Goal: Task Accomplishment & Management: Use online tool/utility

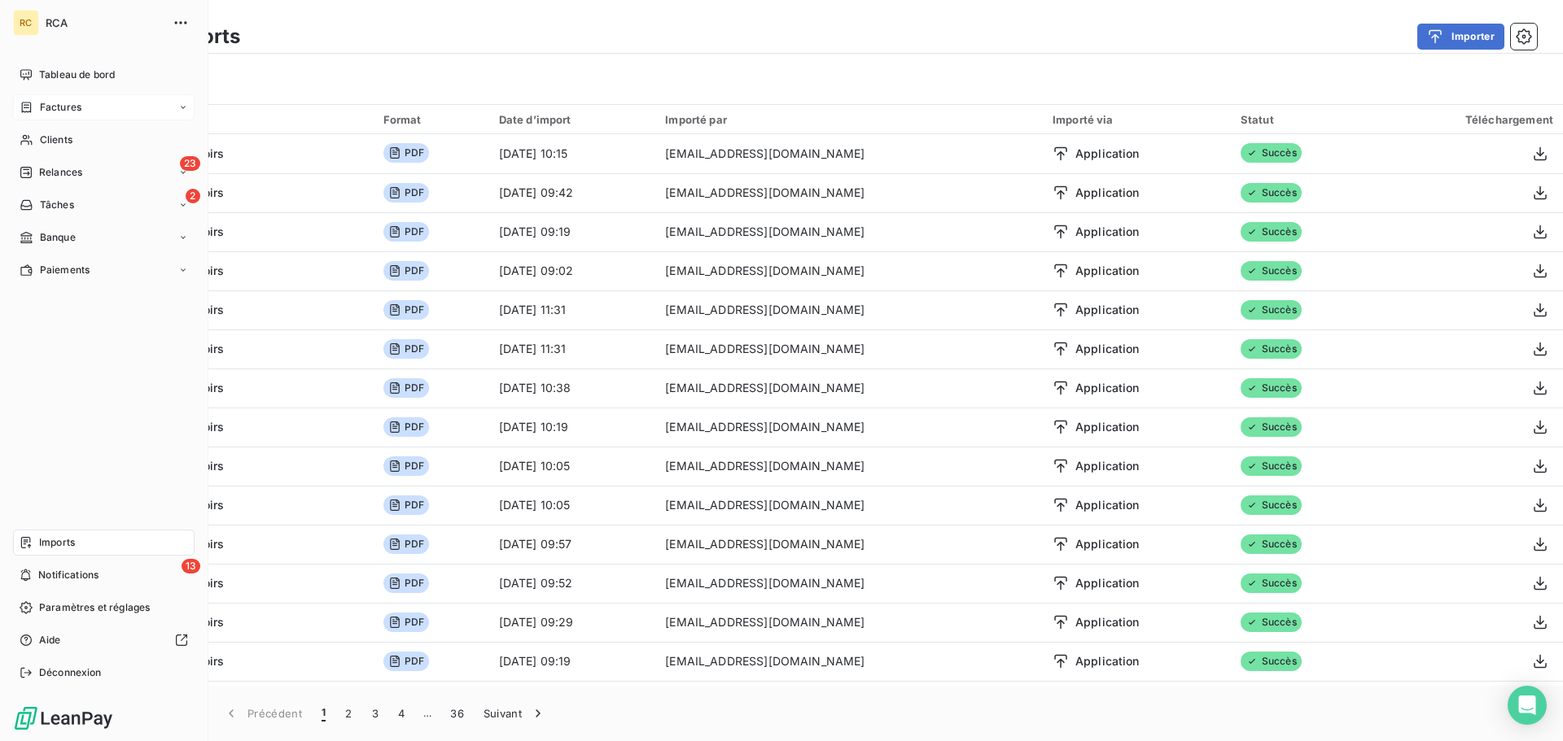
click at [23, 100] on div "Factures" at bounding box center [51, 107] width 62 height 15
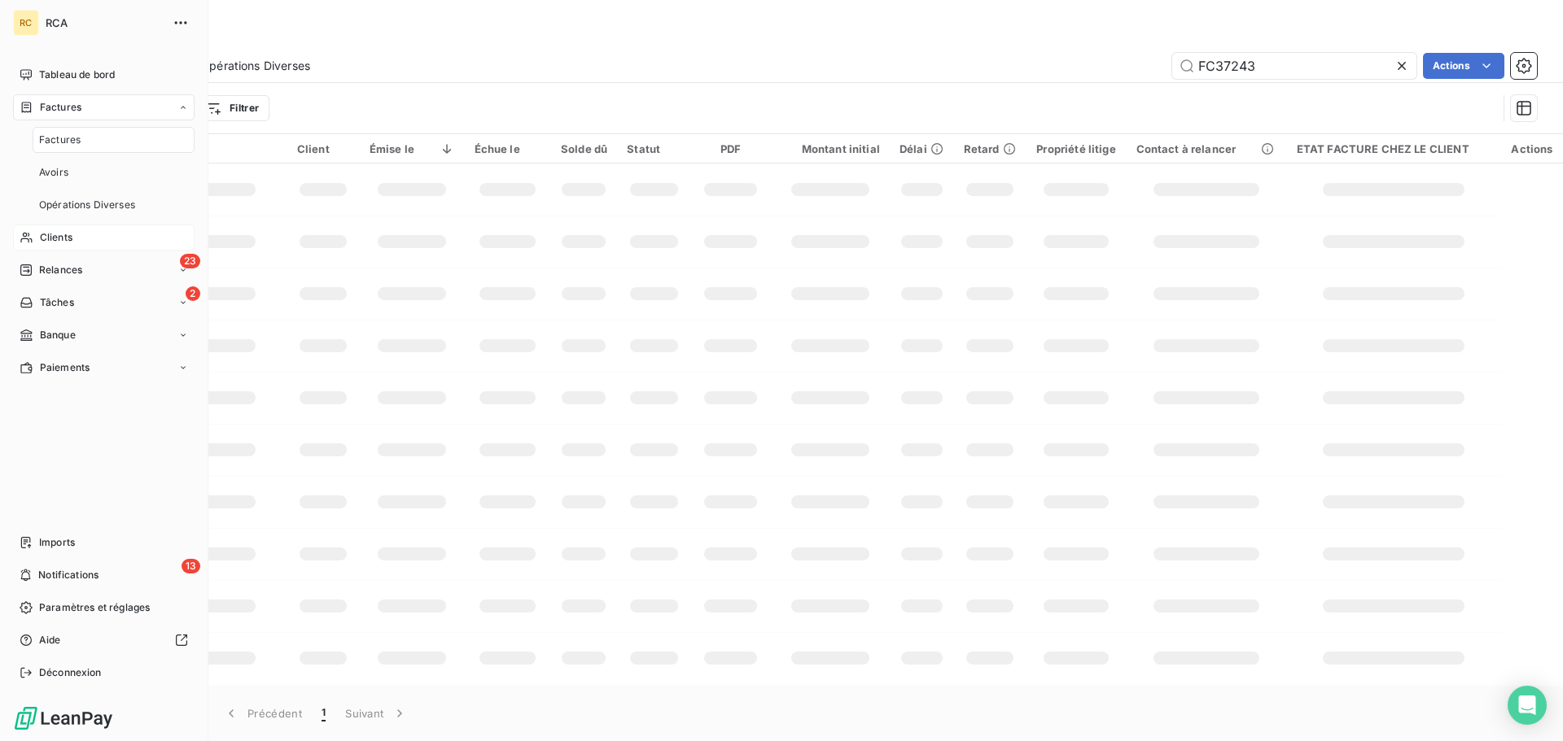
click at [40, 238] on span "Clients" at bounding box center [56, 237] width 33 height 15
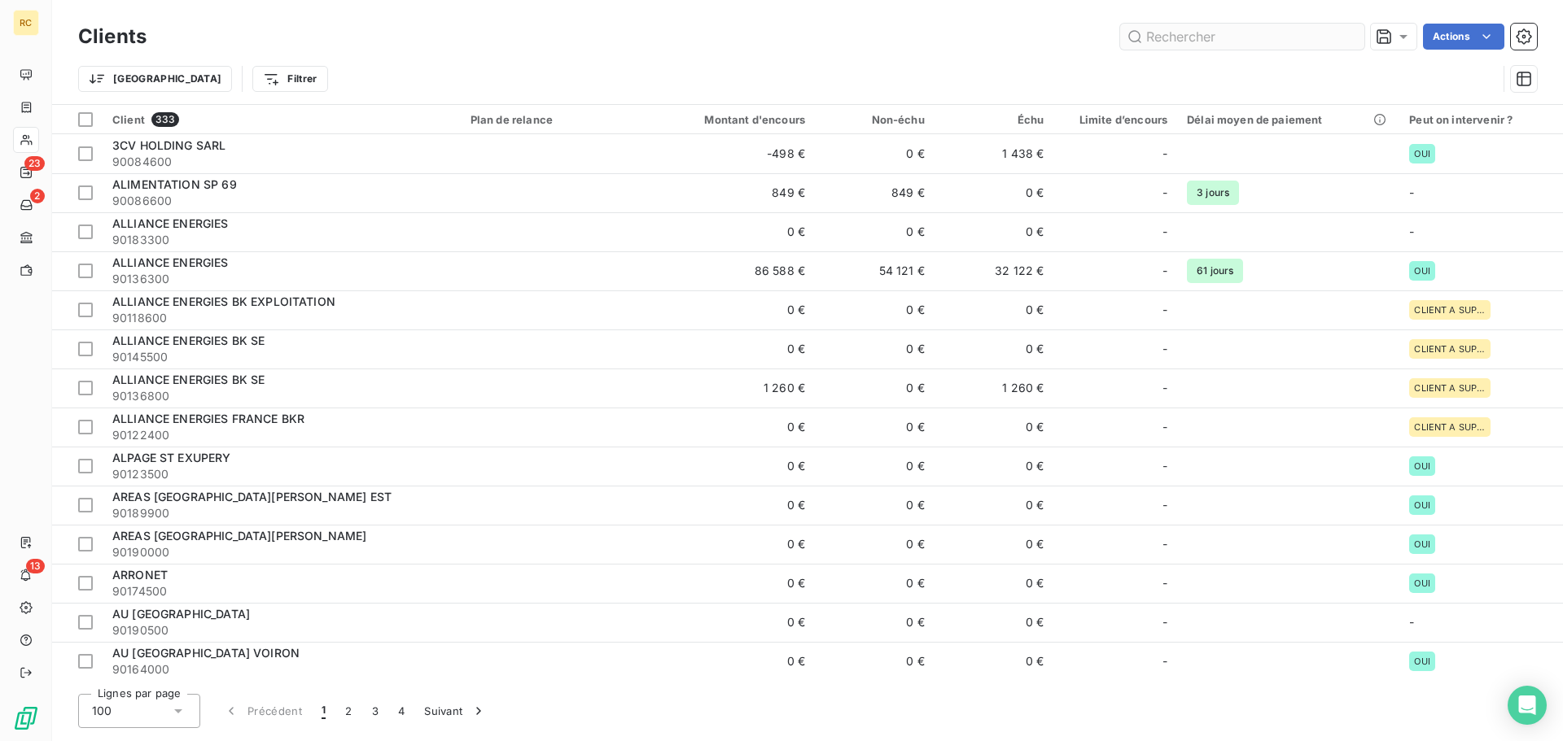
click at [1211, 41] on input "text" at bounding box center [1242, 37] width 244 height 26
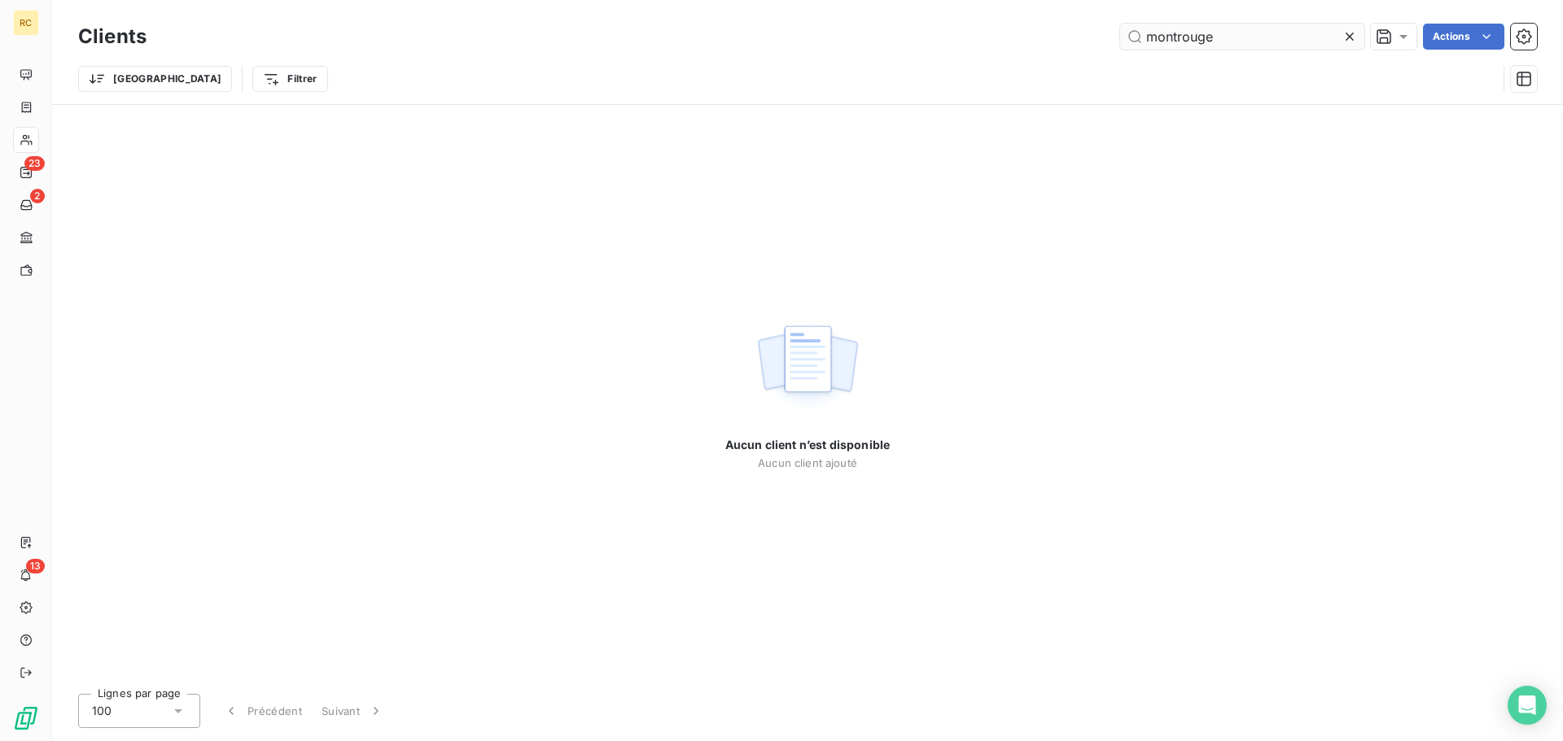
click at [1143, 33] on input "montrouge" at bounding box center [1242, 37] width 244 height 26
click at [1177, 36] on input "montrouge" at bounding box center [1242, 37] width 244 height 26
drag, startPoint x: 1240, startPoint y: 42, endPoint x: 1044, endPoint y: 49, distance: 196.3
click at [1045, 48] on div "mont rouge Actions" at bounding box center [851, 37] width 1371 height 26
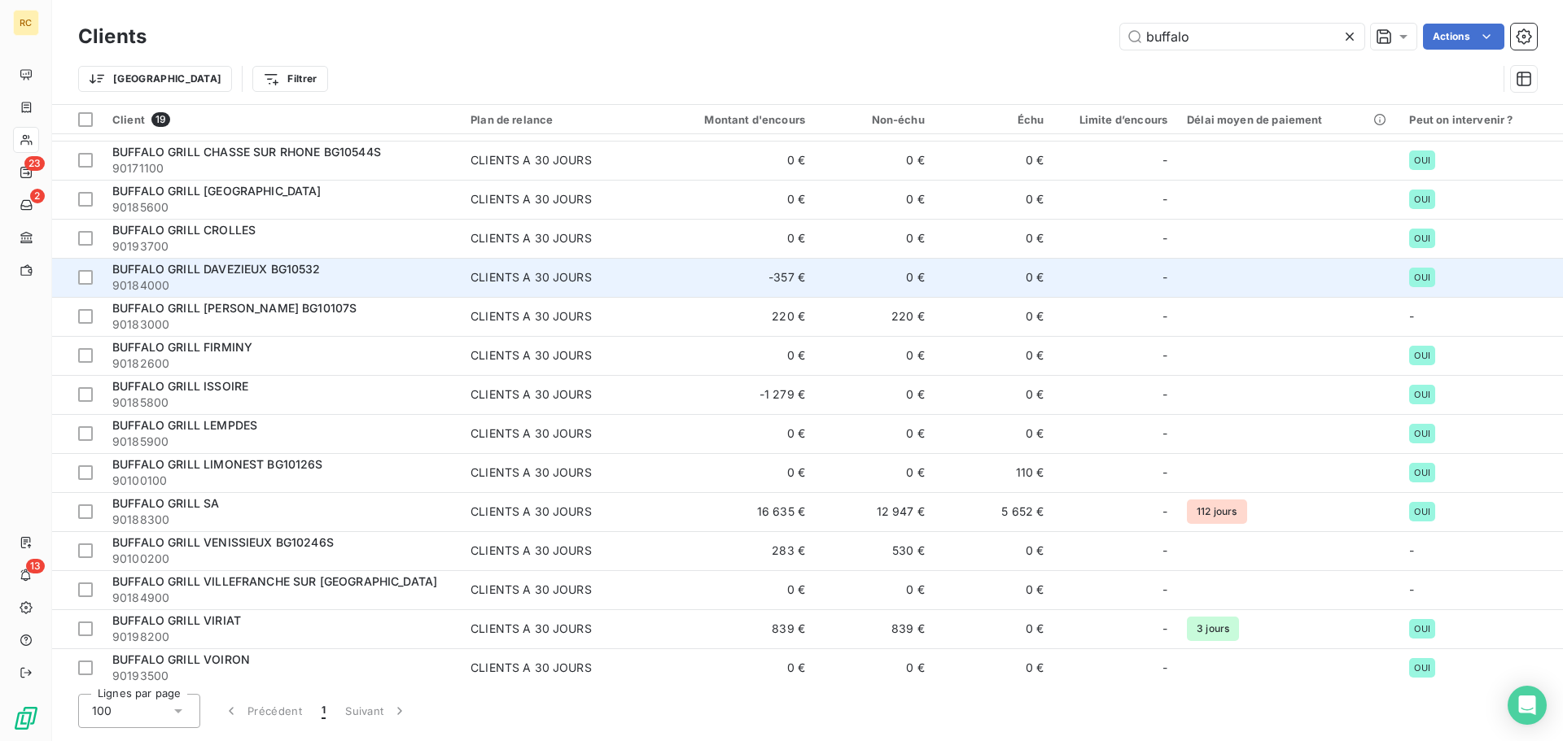
scroll to position [196, 0]
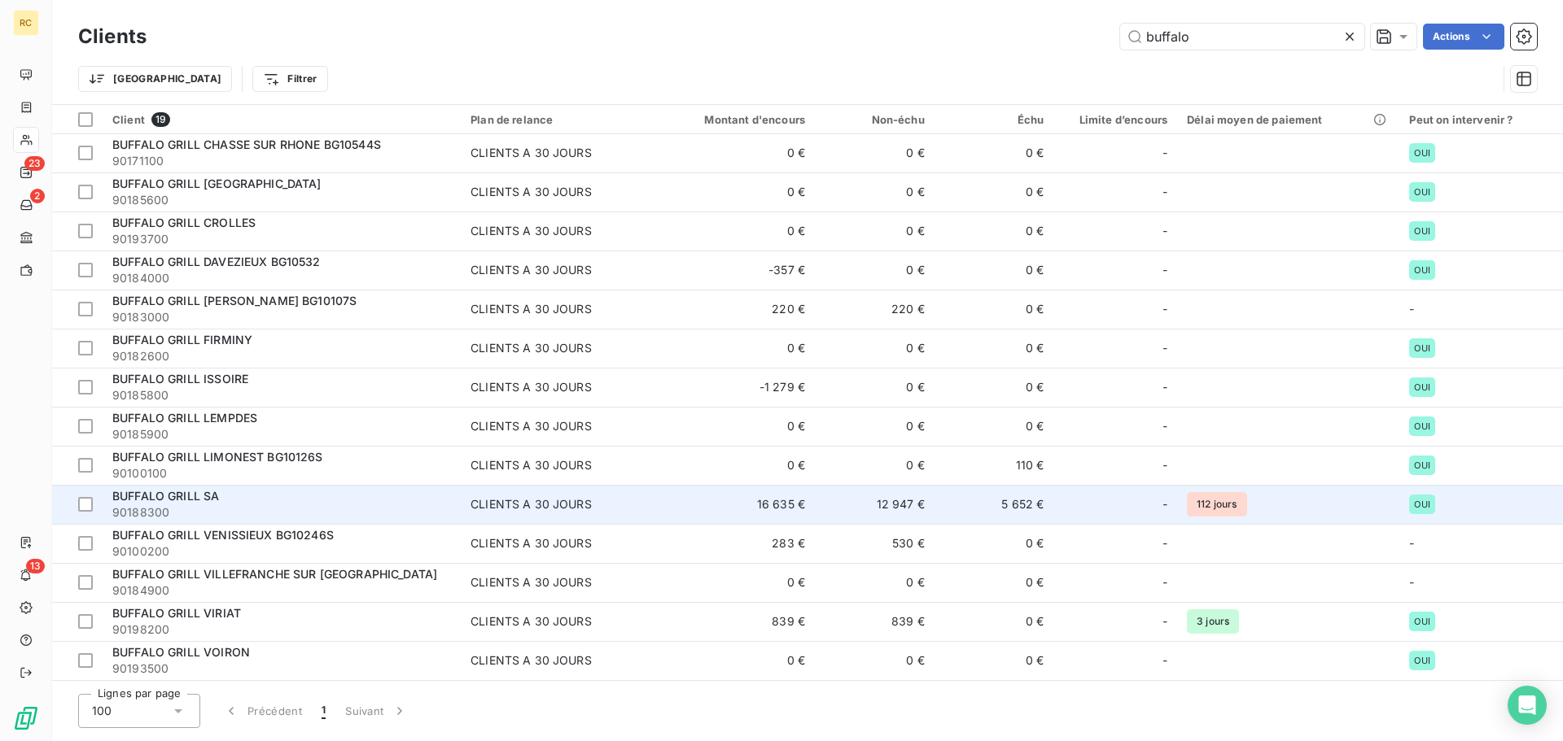
type input "buffalo"
click at [348, 505] on span "90188300" at bounding box center [281, 513] width 339 height 16
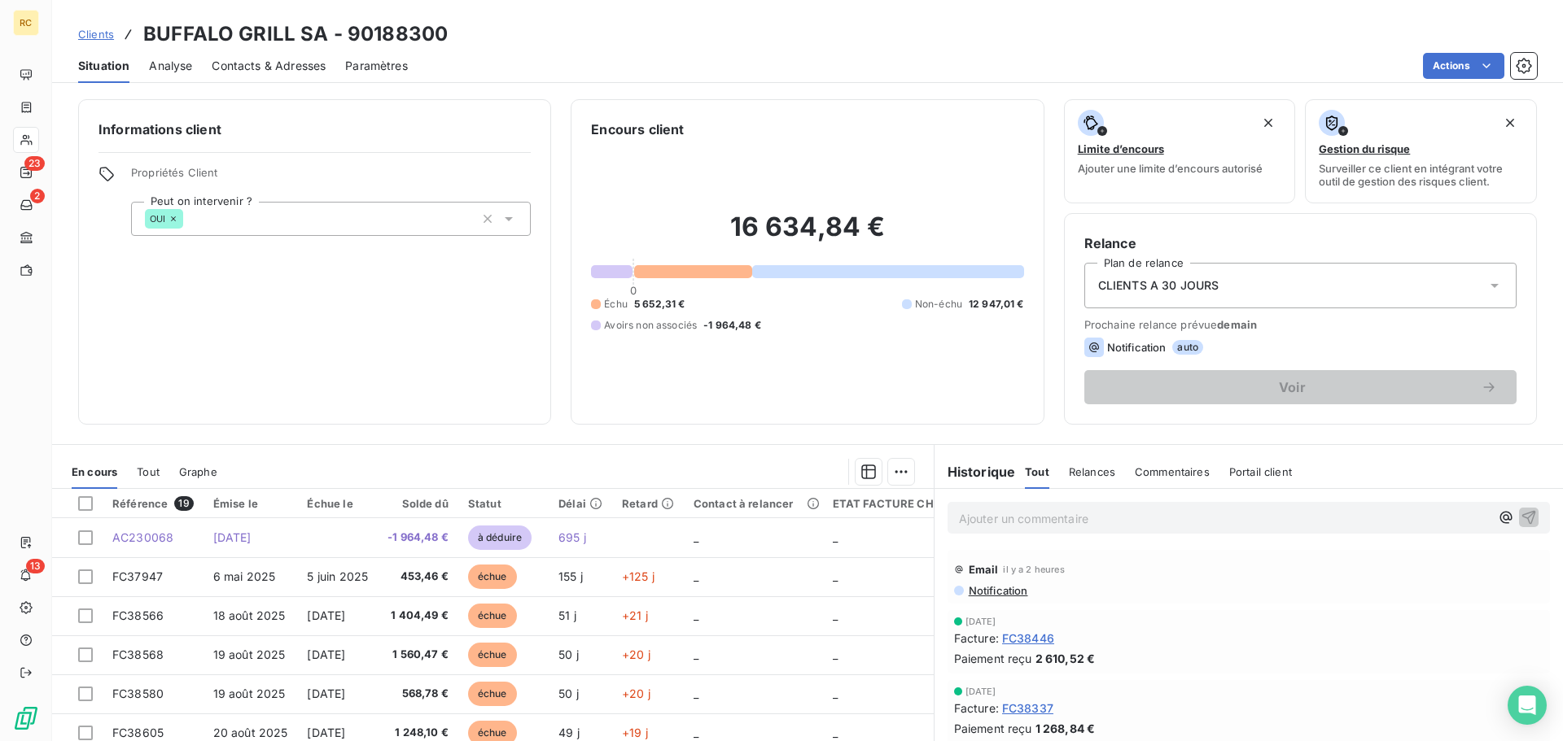
click at [243, 63] on span "Contacts & Adresses" at bounding box center [269, 66] width 114 height 16
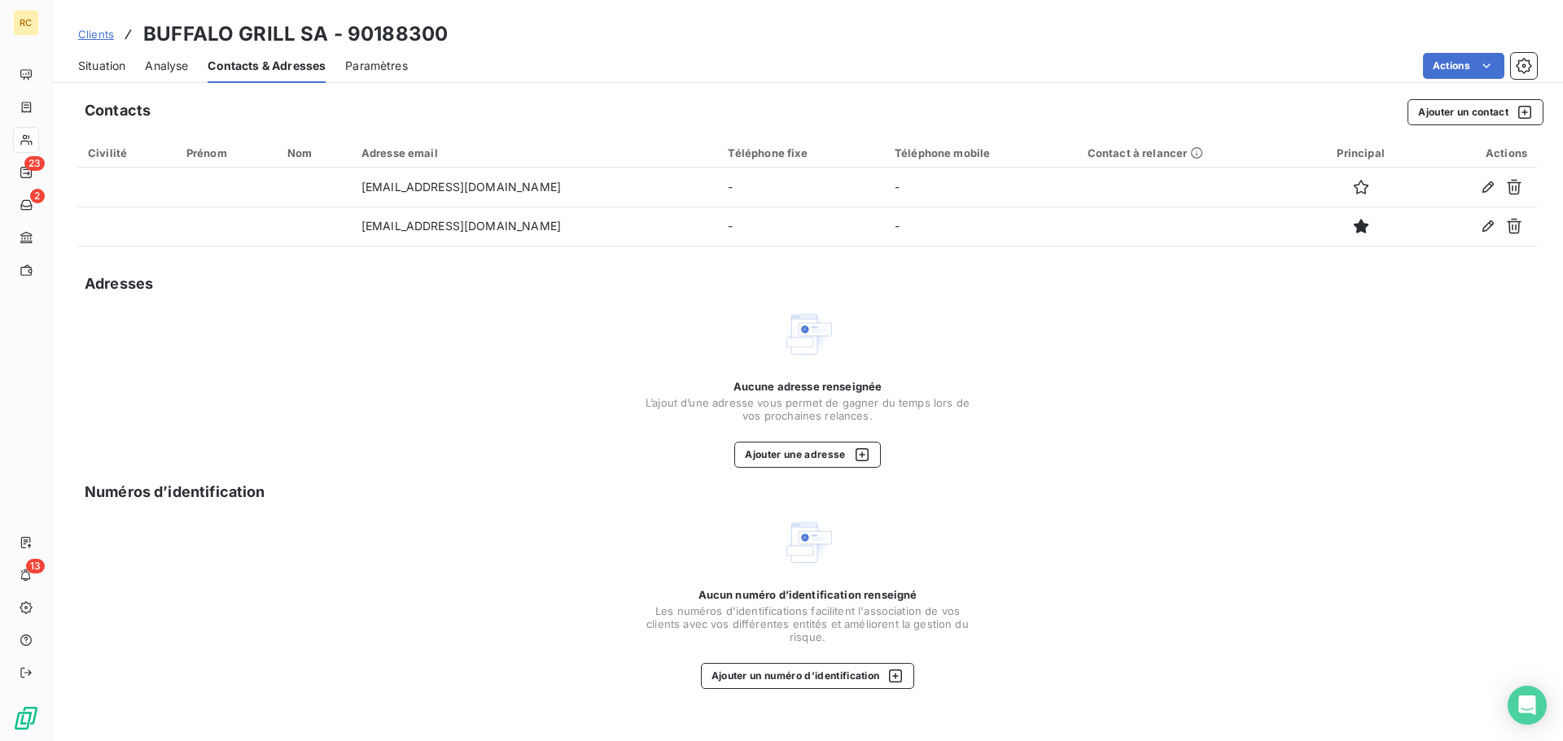
click at [371, 74] on div "Paramètres" at bounding box center [376, 66] width 63 height 34
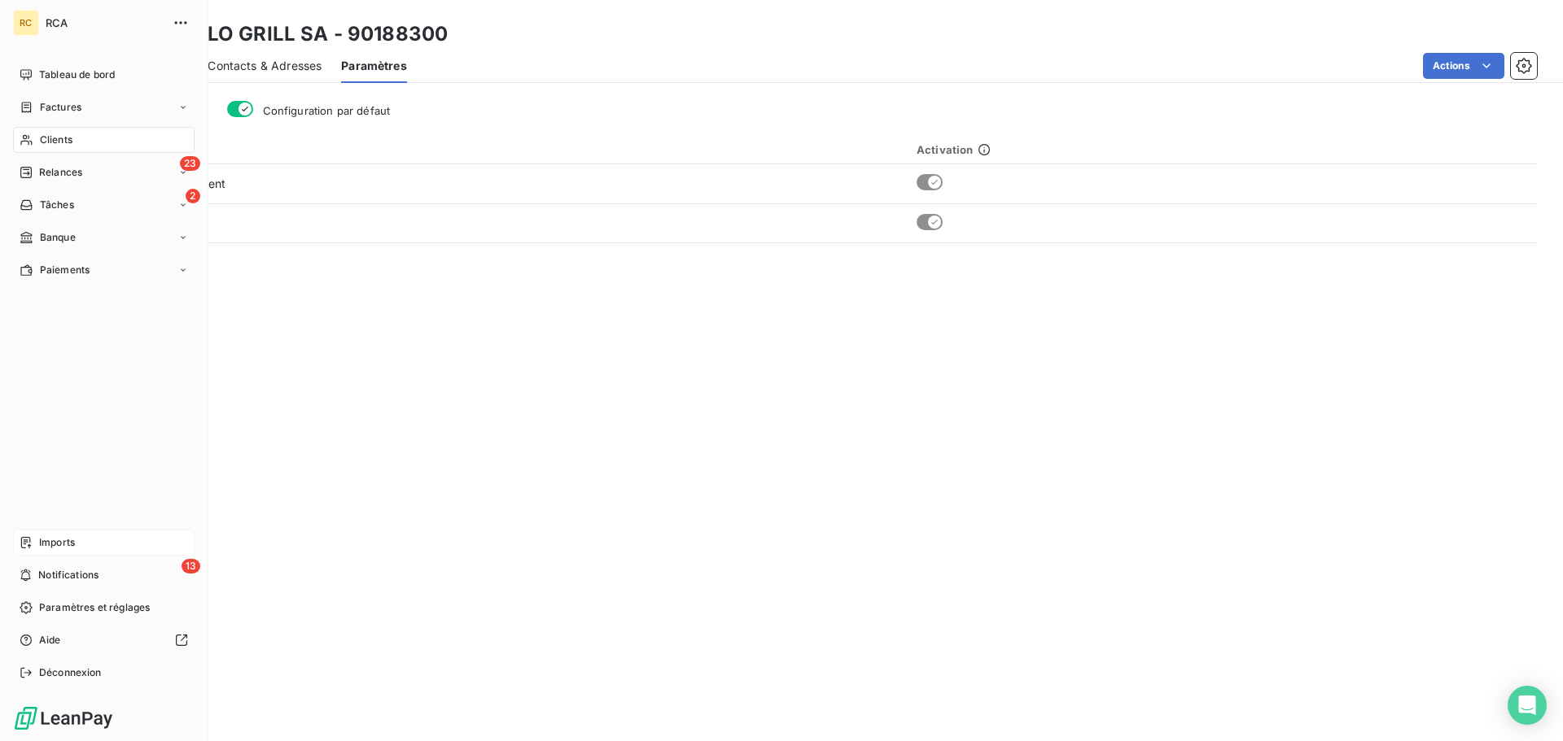
click at [47, 545] on span "Imports" at bounding box center [57, 543] width 36 height 15
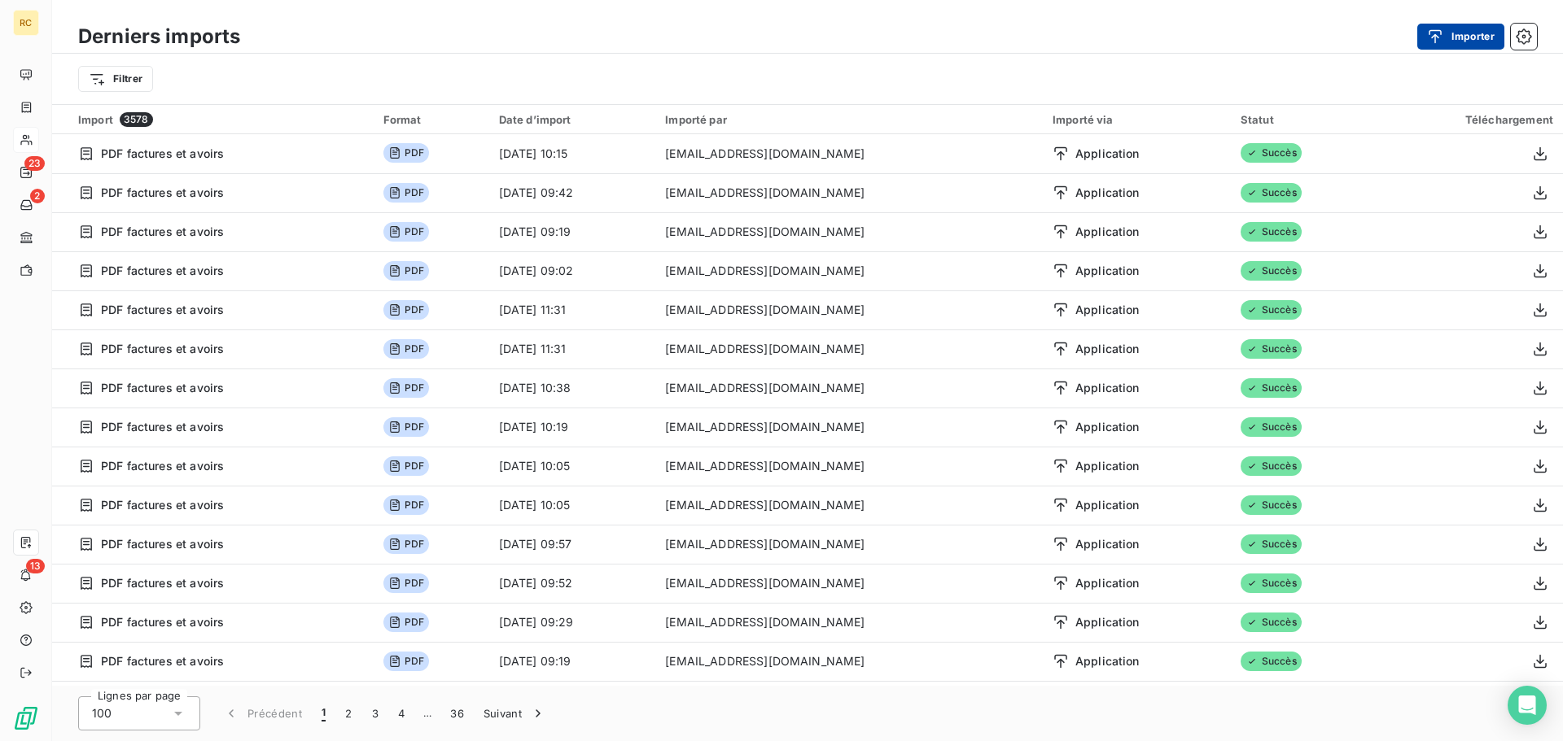
click at [1441, 38] on icon "button" at bounding box center [1435, 36] width 16 height 16
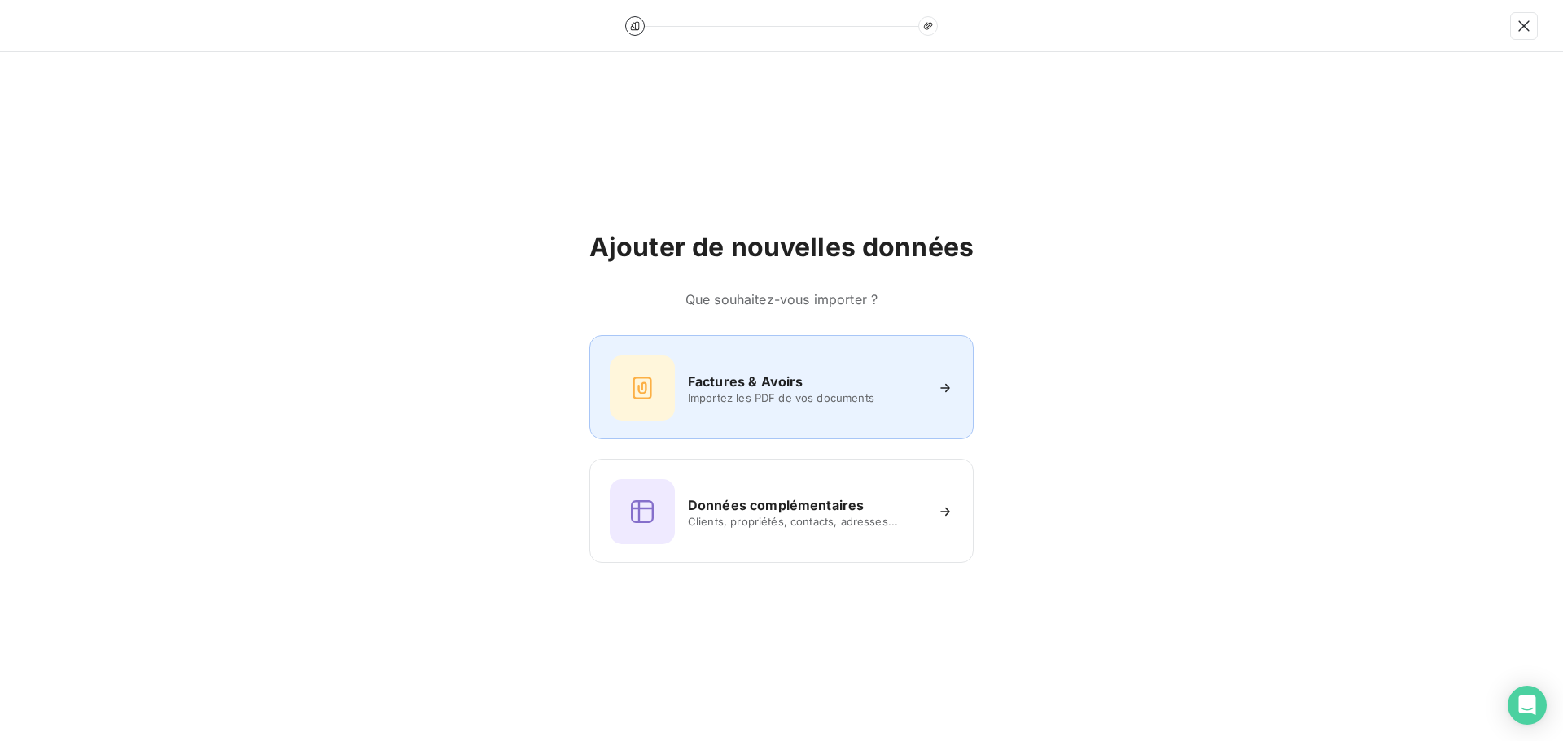
click at [682, 375] on div "Factures & Avoirs Importez les PDF de vos documents" at bounding box center [781, 388] width 343 height 65
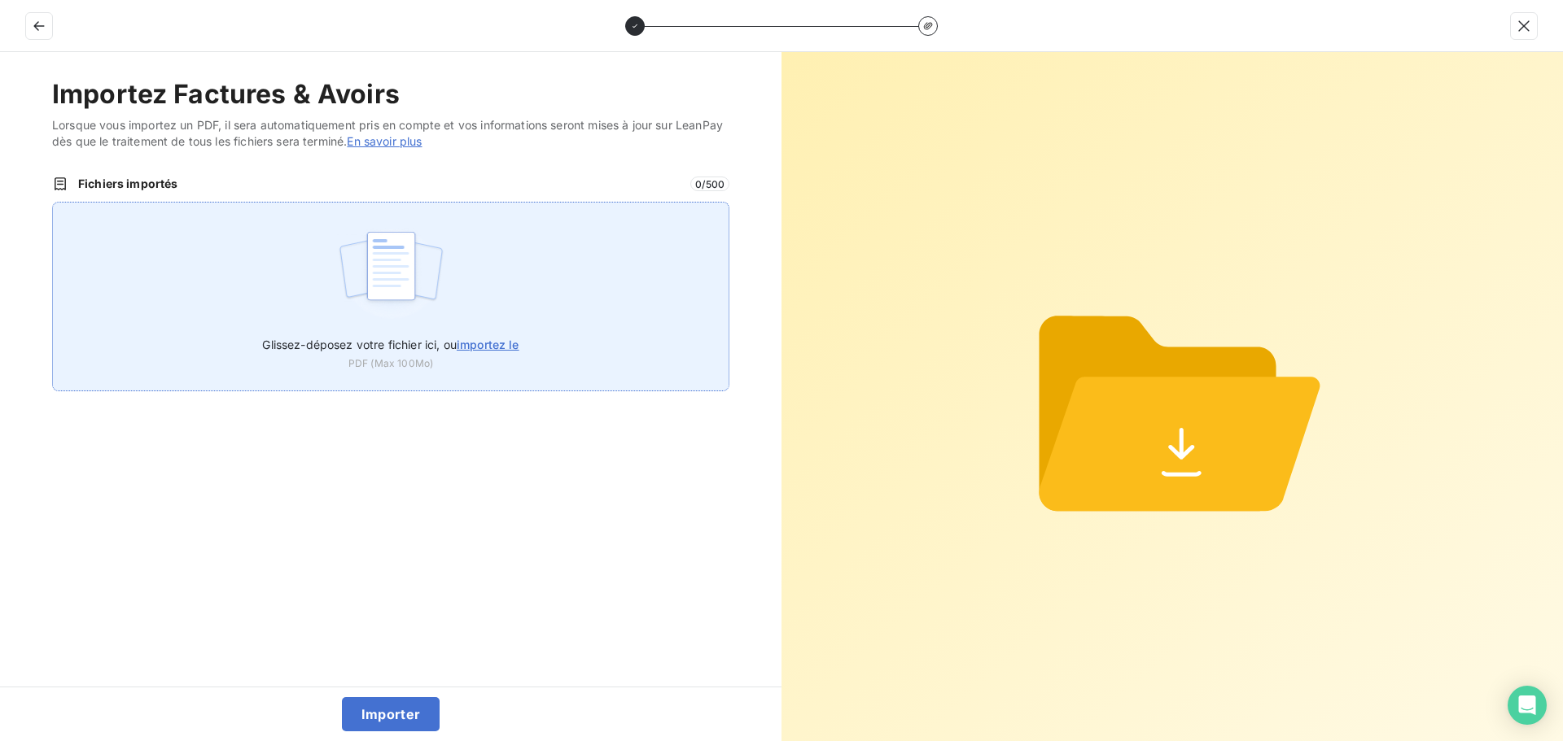
click at [445, 343] on span "Glissez-déposez votre fichier ici, ou importez le" at bounding box center [390, 345] width 256 height 14
click at [53, 203] on input "Glissez-déposez votre fichier ici, ou importez le" at bounding box center [52, 202] width 1 height 1
type input "C:\fakepath\FC39025.pdf"
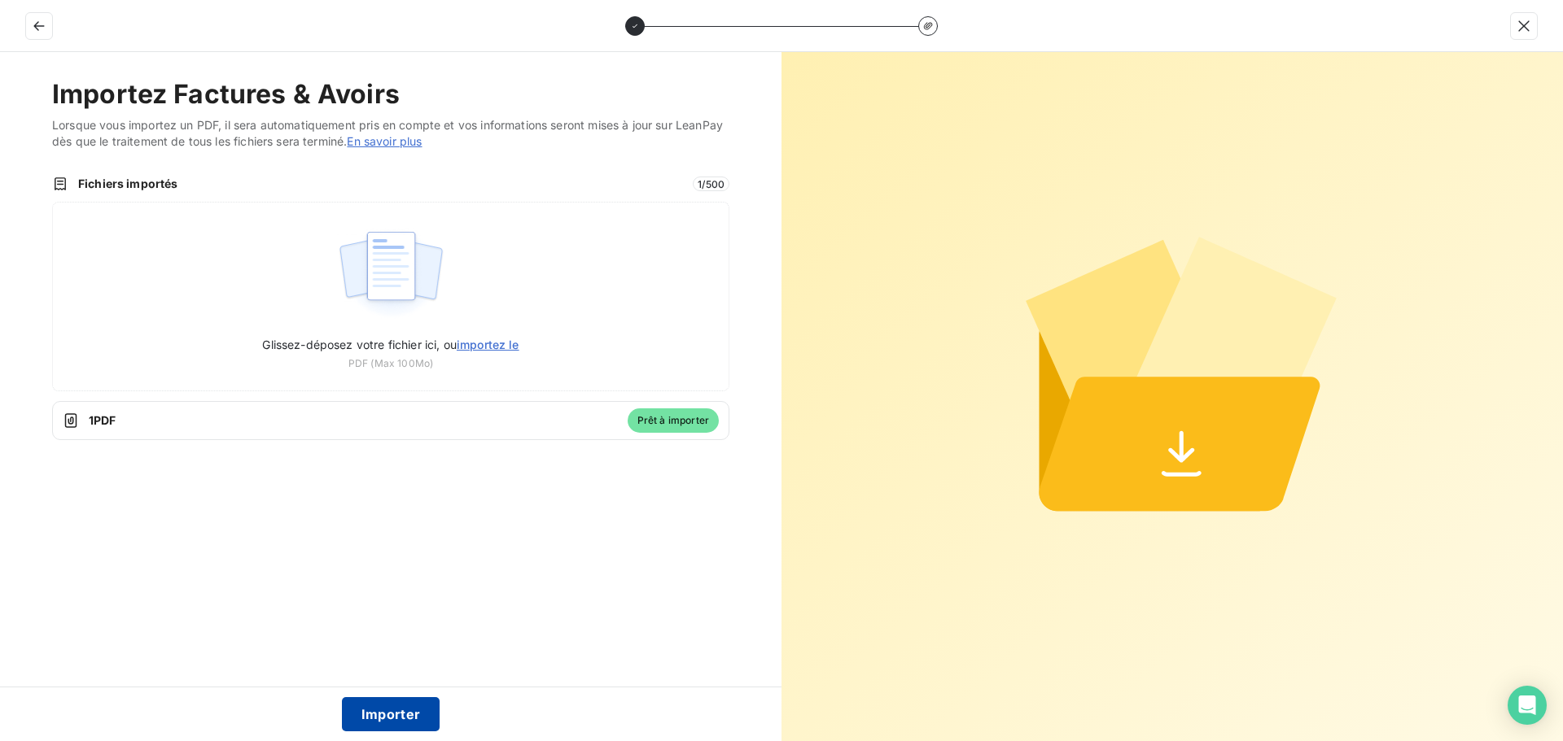
click at [401, 702] on button "Importer" at bounding box center [391, 714] width 98 height 34
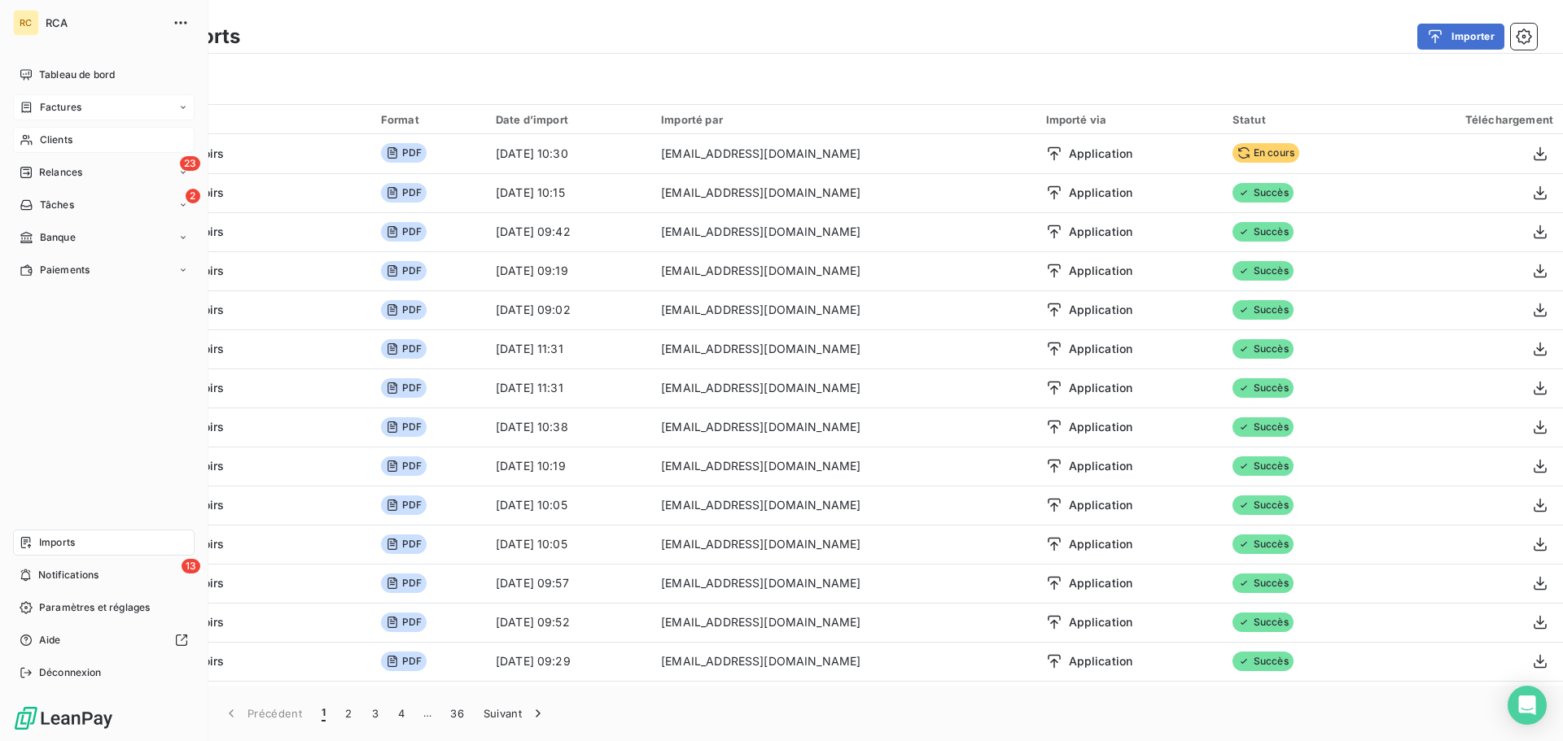
click at [29, 108] on icon at bounding box center [27, 107] width 14 height 13
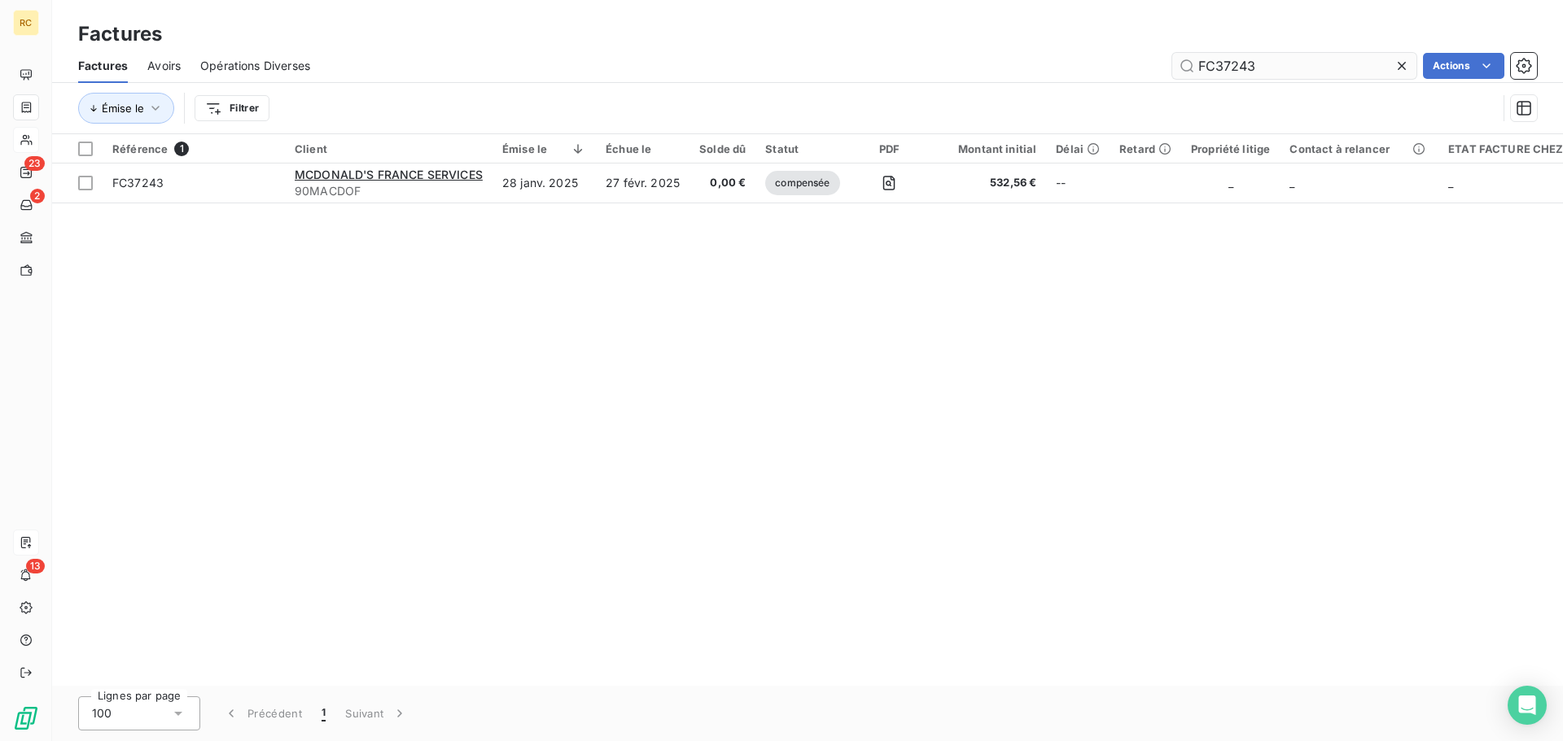
click at [1306, 60] on input "FC37243" at bounding box center [1294, 66] width 244 height 26
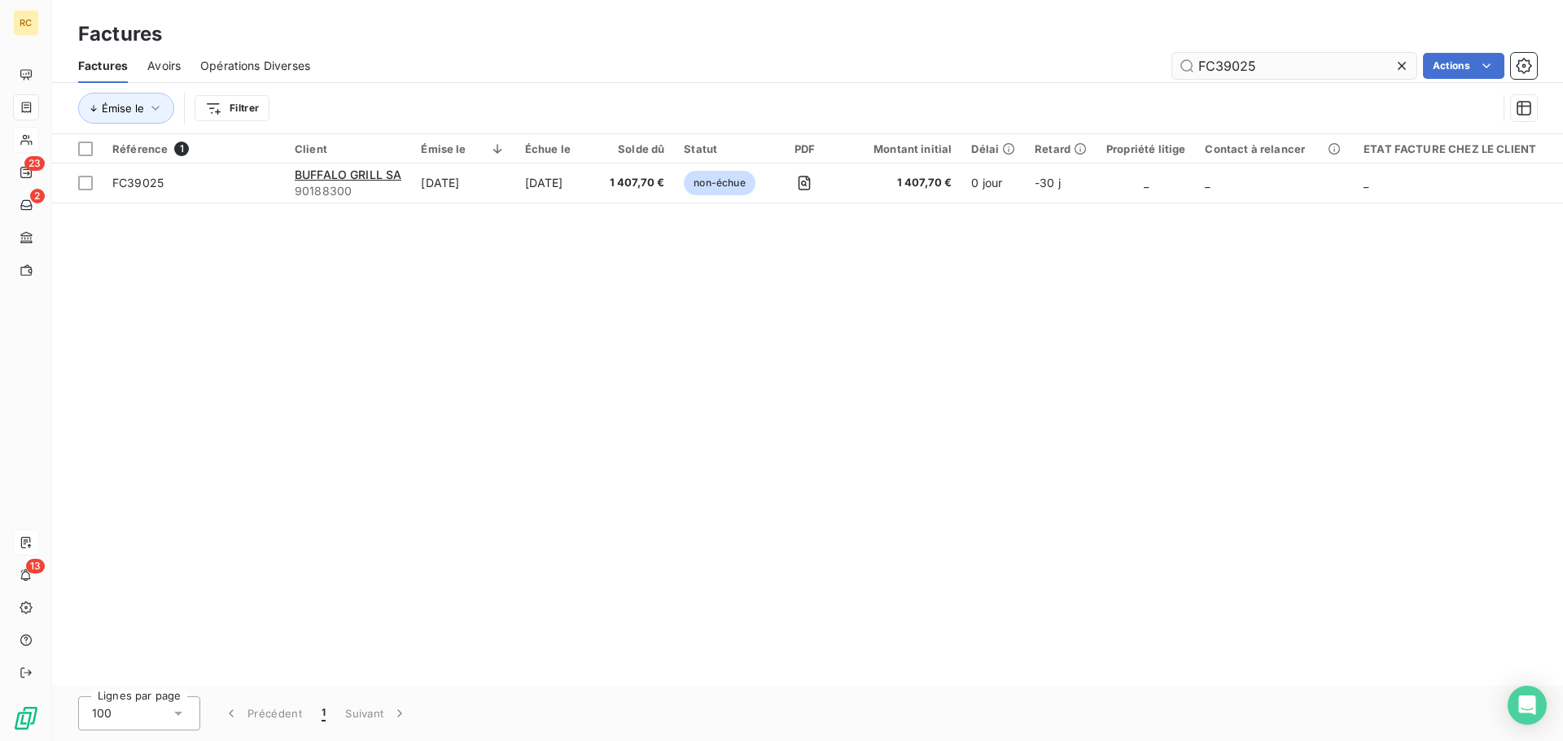
type input "FC39025"
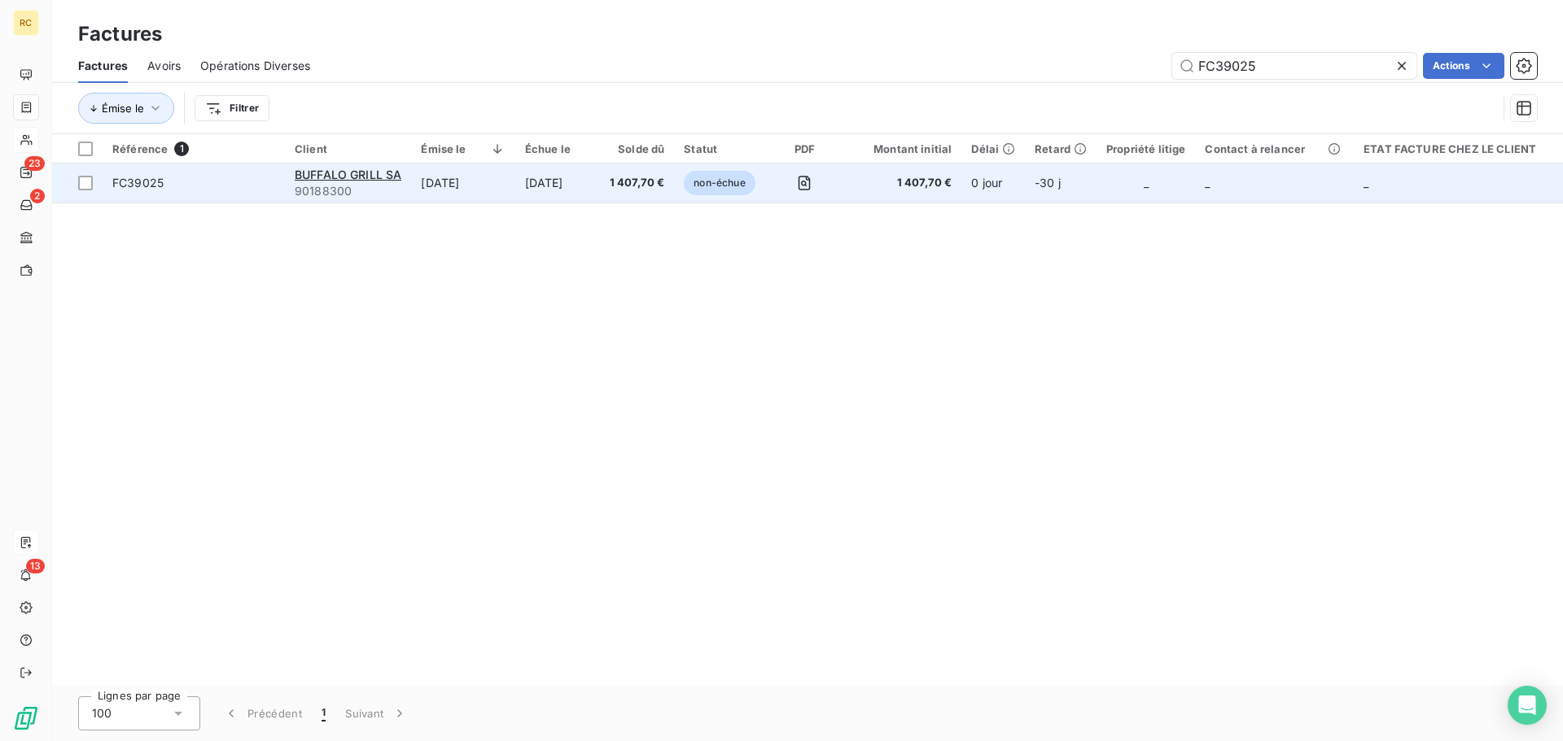
click at [138, 190] on div "FC39025" at bounding box center [137, 183] width 51 height 16
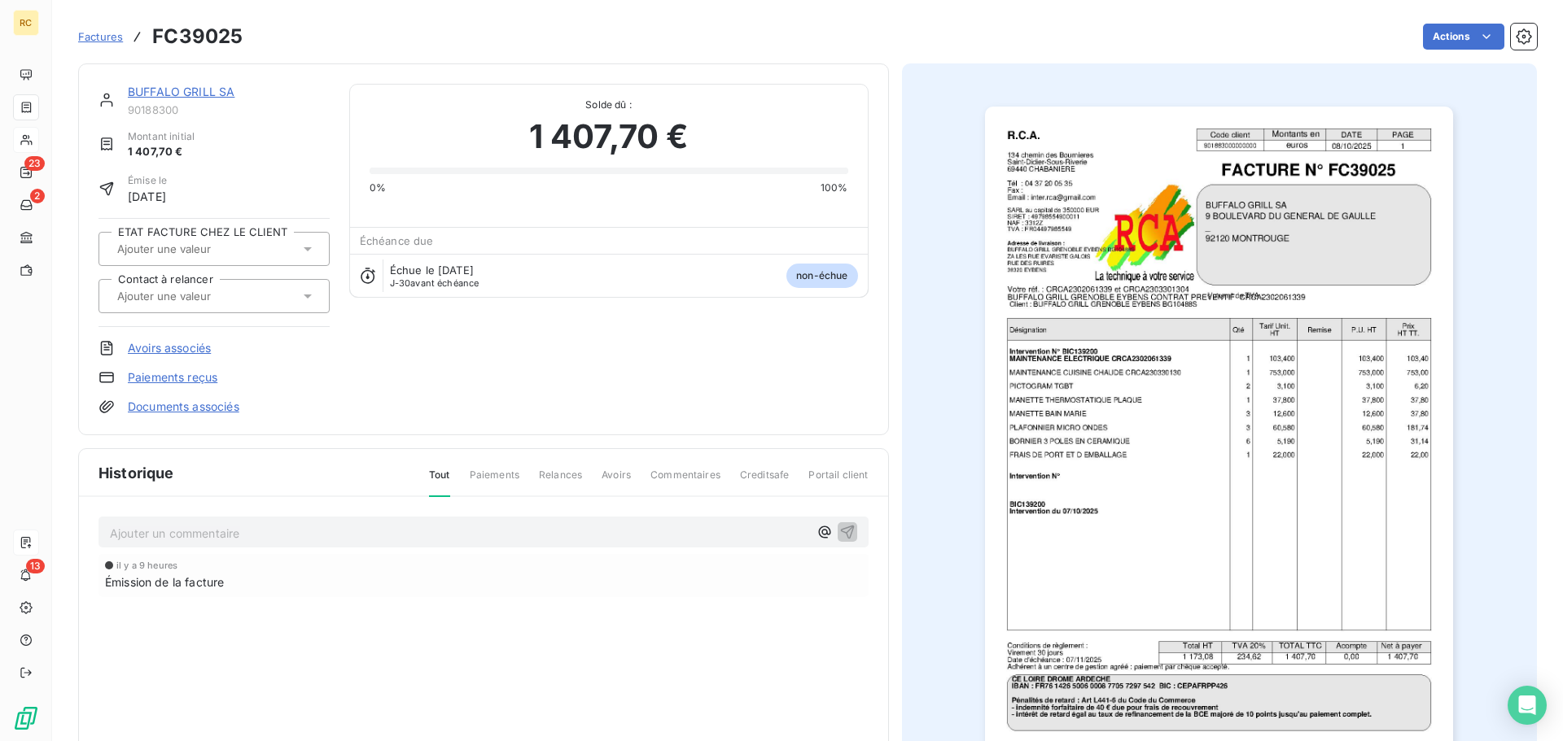
click at [169, 411] on link "Documents associés" at bounding box center [183, 407] width 111 height 16
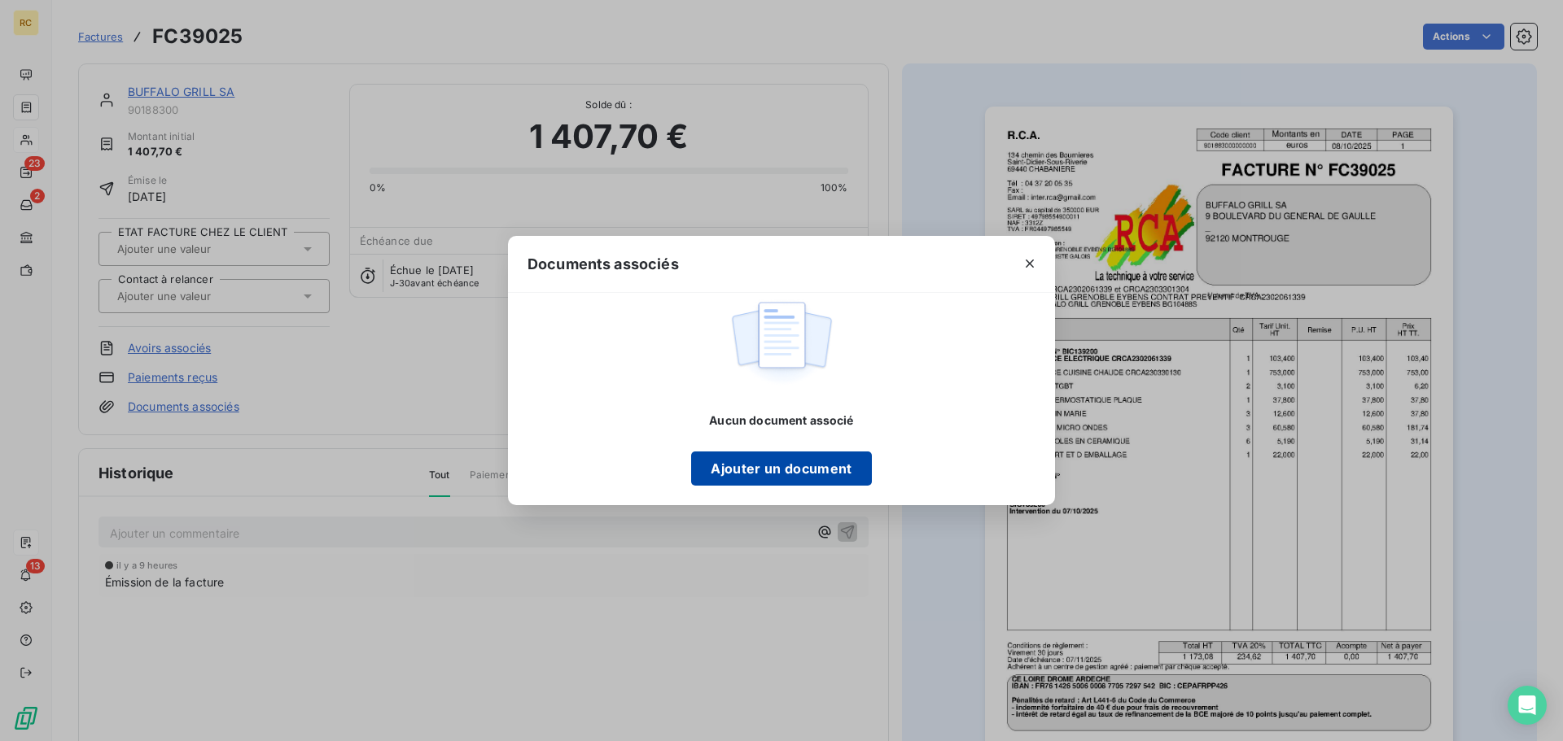
click at [776, 475] on button "Ajouter un document" at bounding box center [781, 469] width 180 height 34
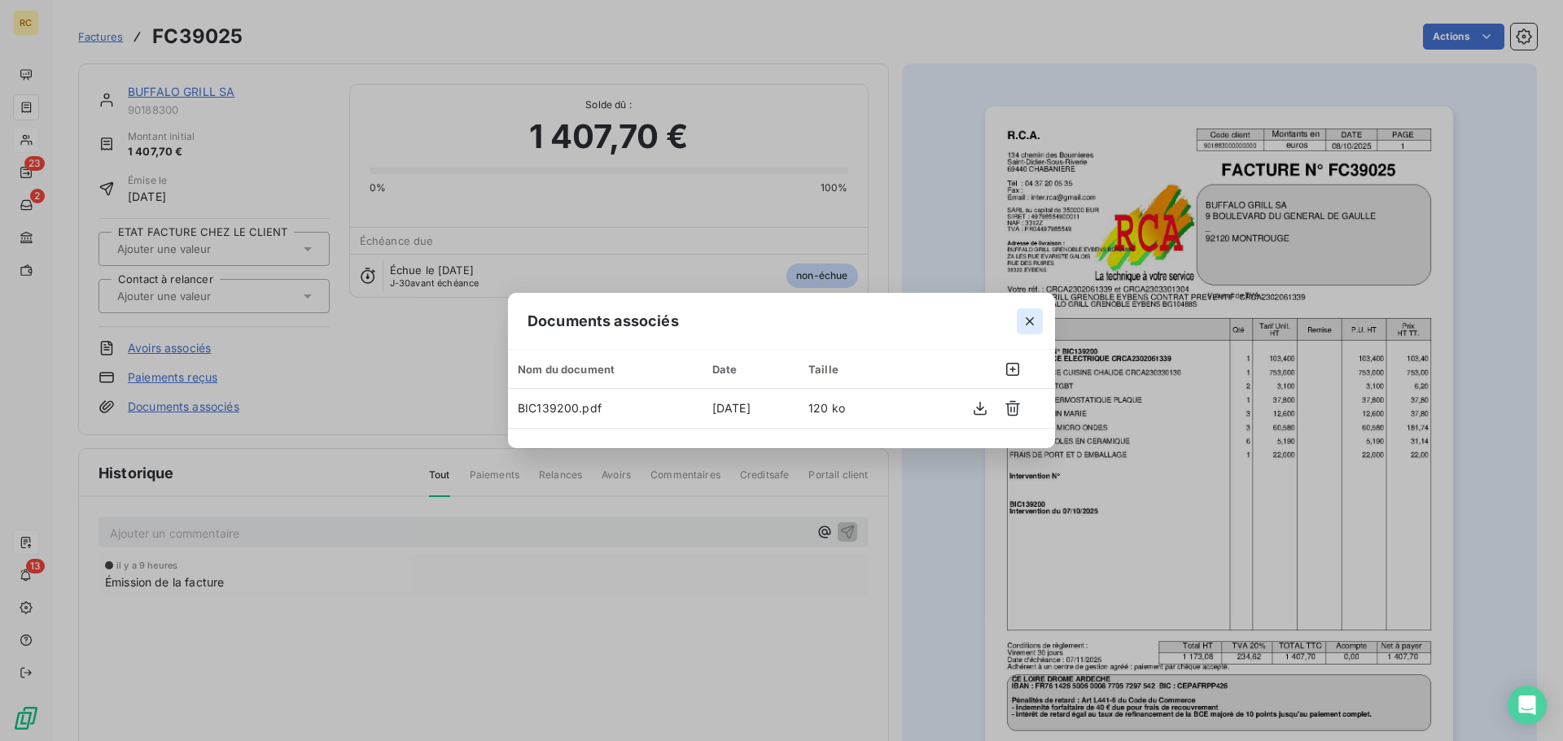
click at [1034, 320] on icon "button" at bounding box center [1029, 321] width 16 height 16
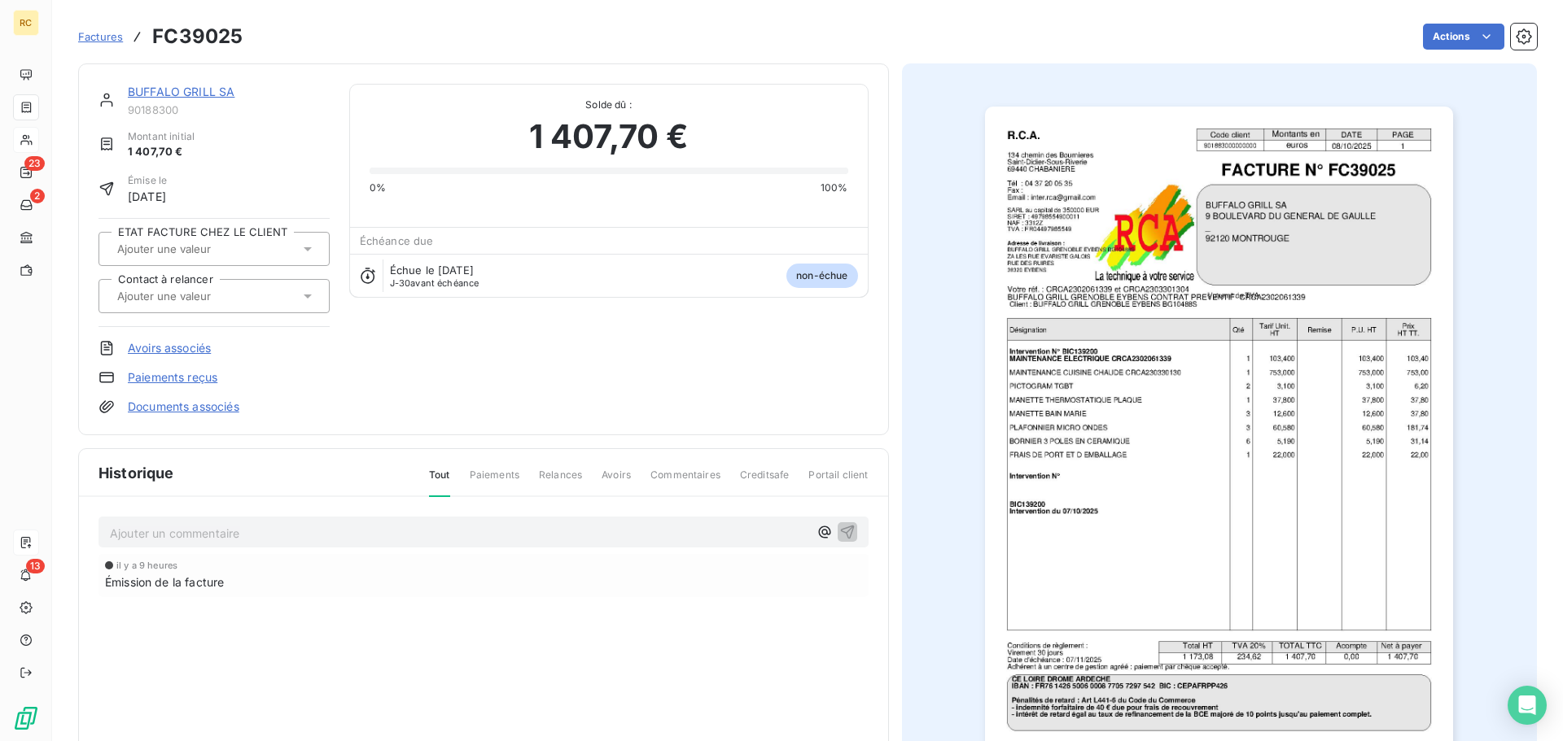
click at [182, 407] on link "Documents associés" at bounding box center [183, 407] width 111 height 16
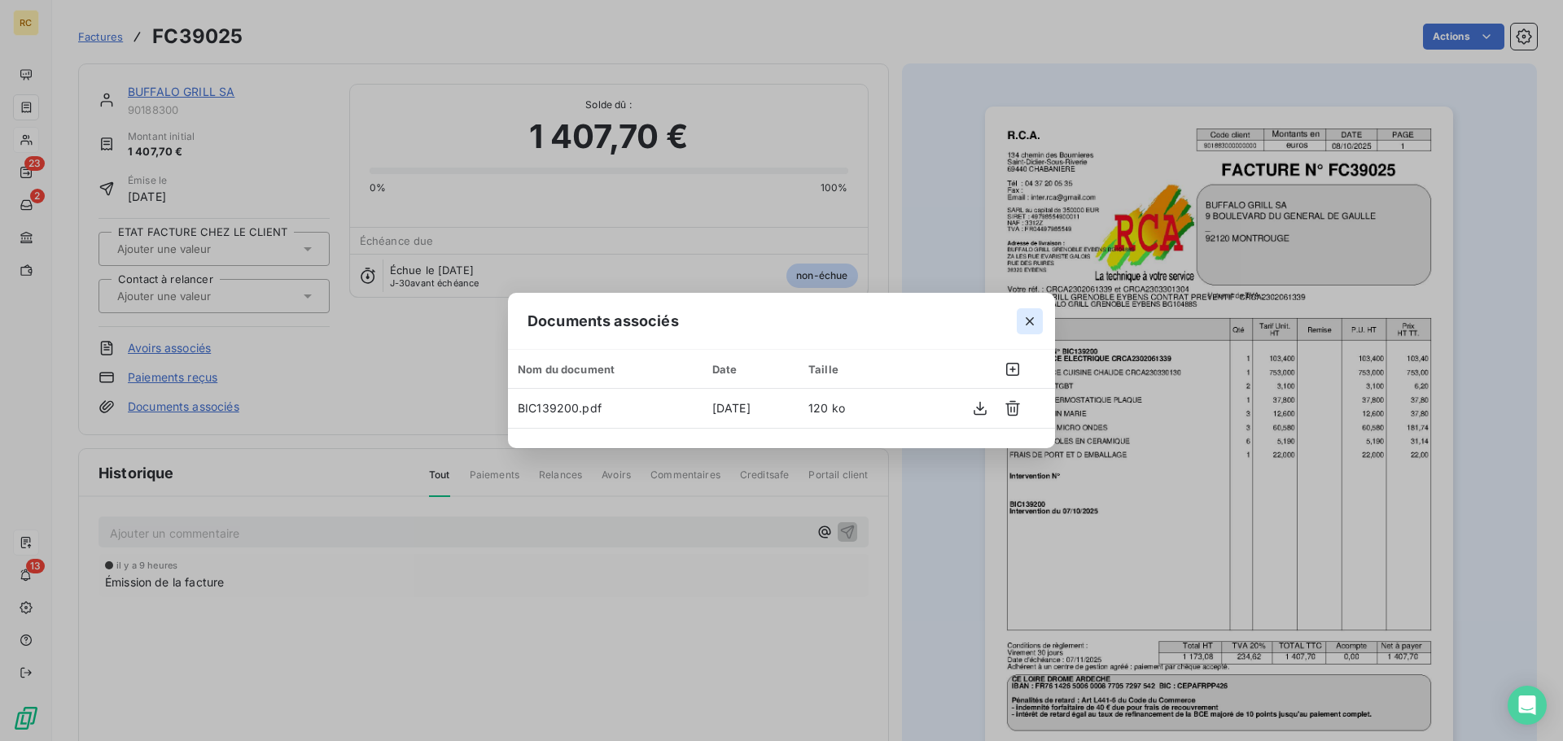
click at [1028, 322] on icon "button" at bounding box center [1029, 321] width 8 height 8
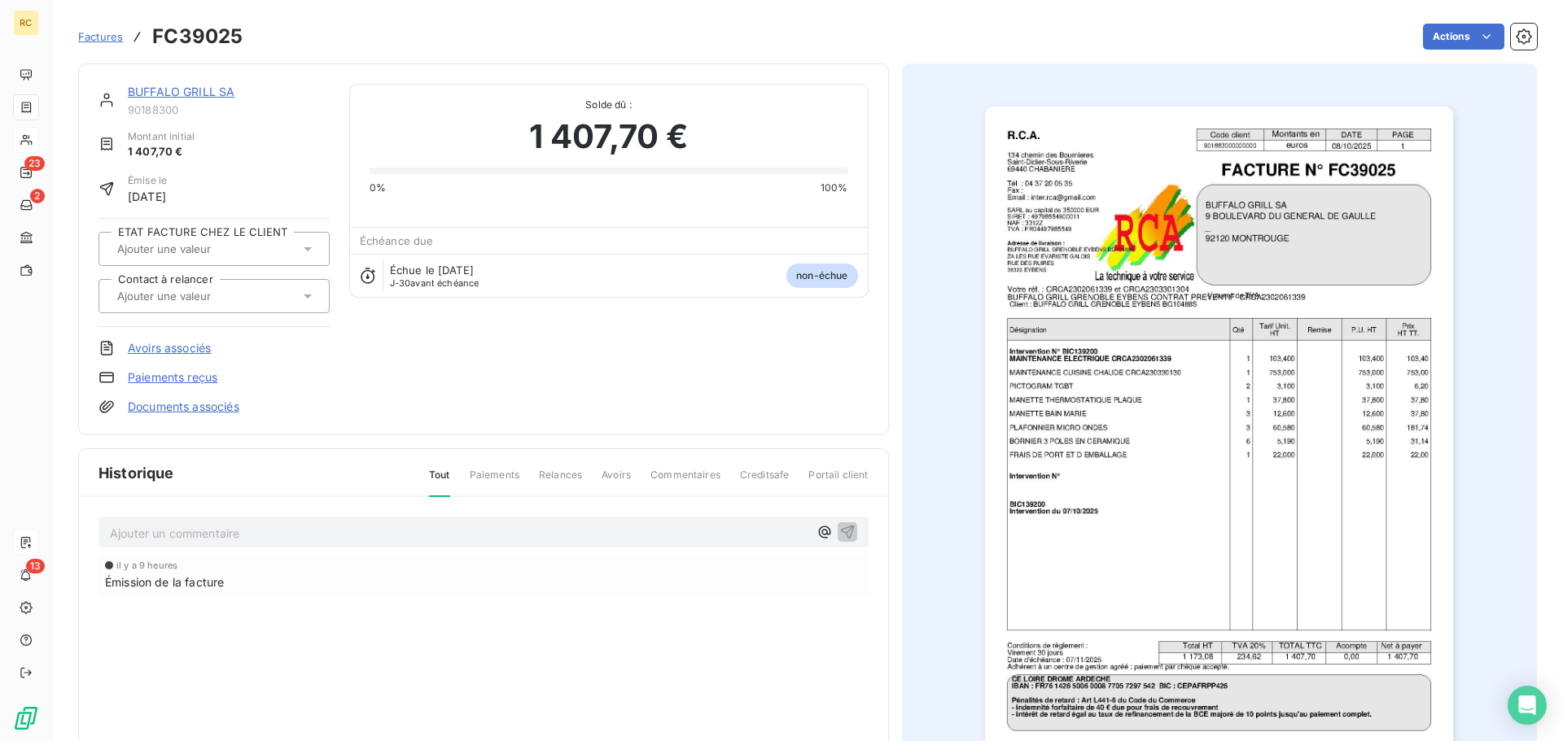
click at [184, 409] on link "Documents associés" at bounding box center [183, 407] width 111 height 16
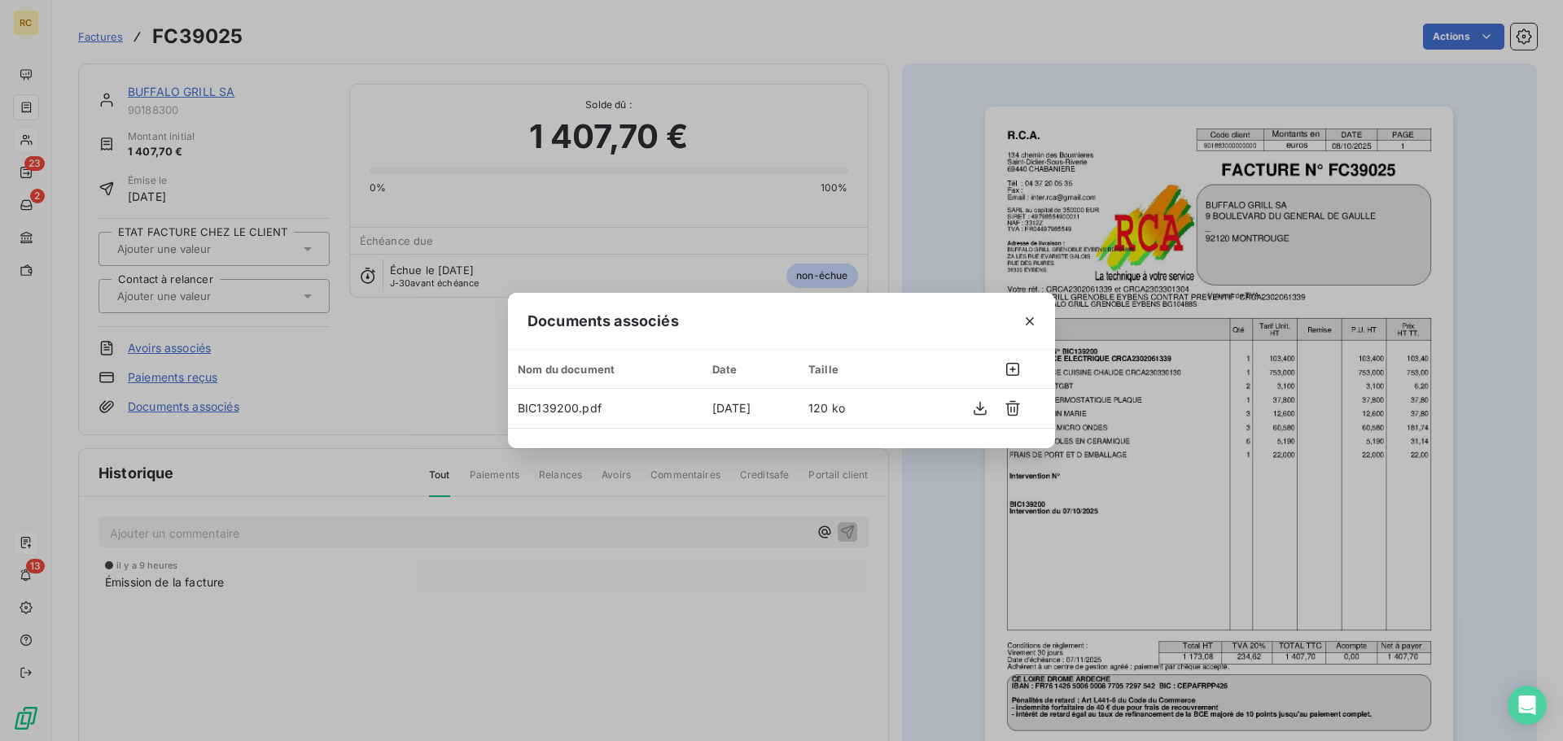
click at [408, 435] on div "Documents associés Nom du document Date Taille BIC139200.pdf [DATE] 120 ko" at bounding box center [781, 370] width 1563 height 741
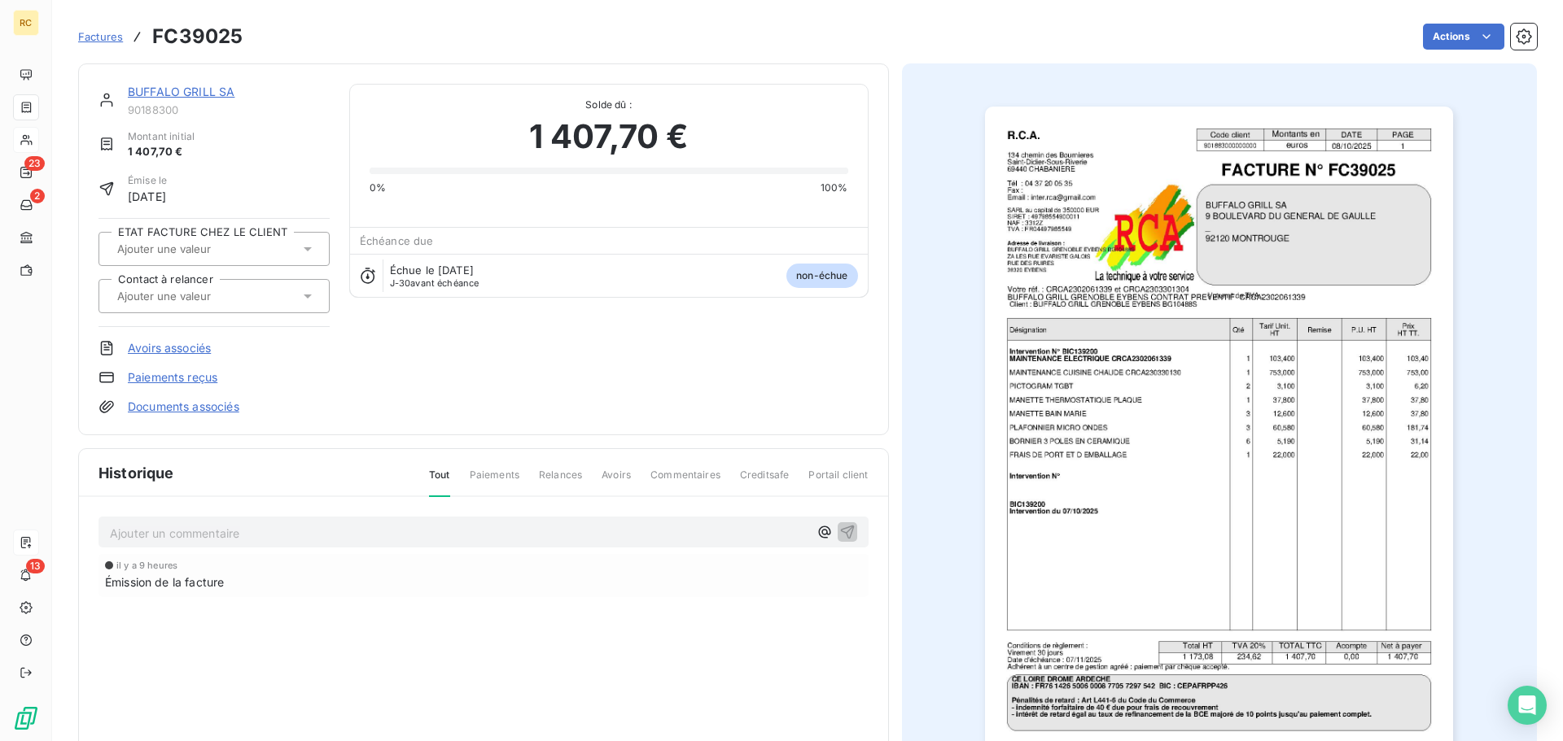
click at [183, 408] on link "Documents associés" at bounding box center [183, 407] width 111 height 16
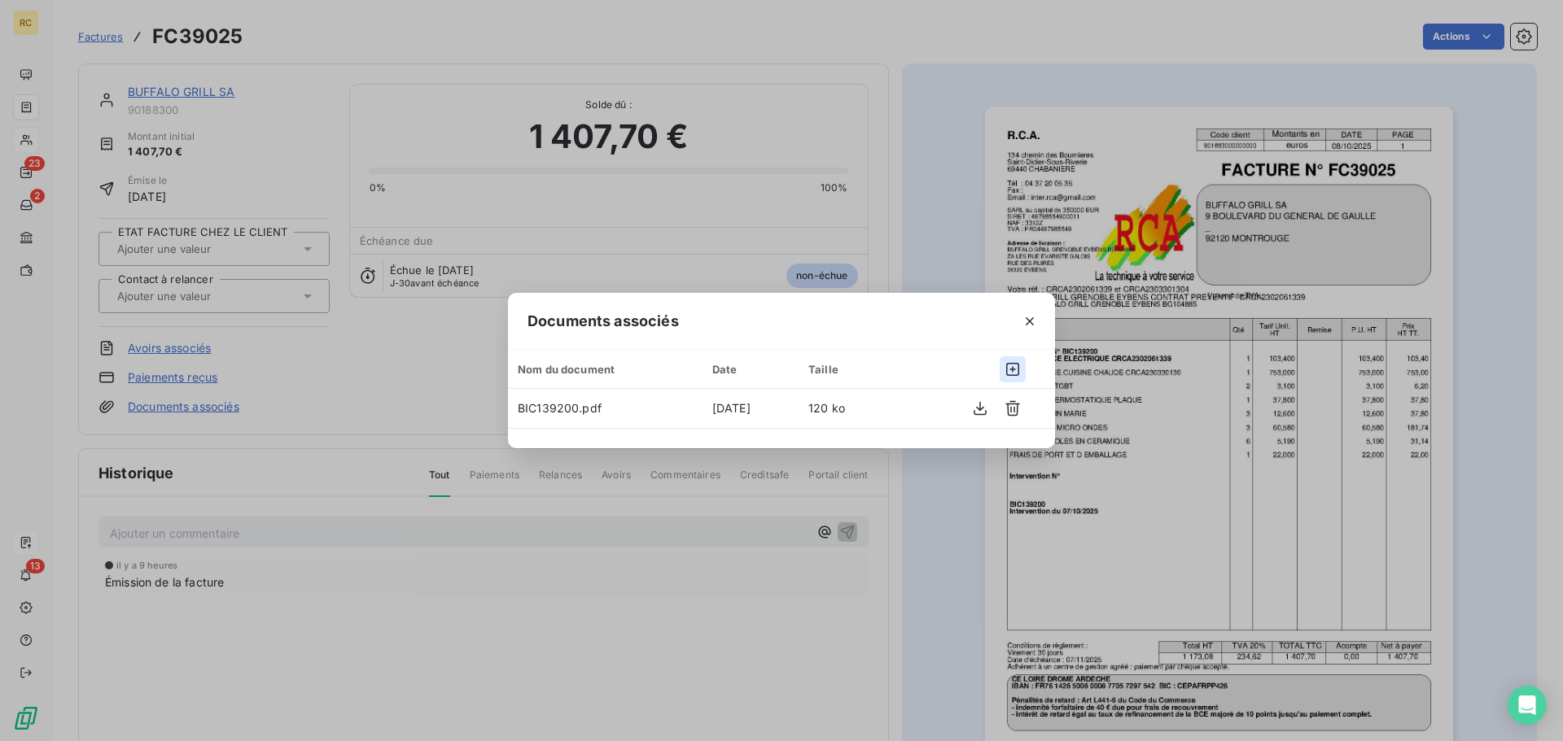
click at [1010, 365] on icon "button" at bounding box center [1012, 369] width 16 height 16
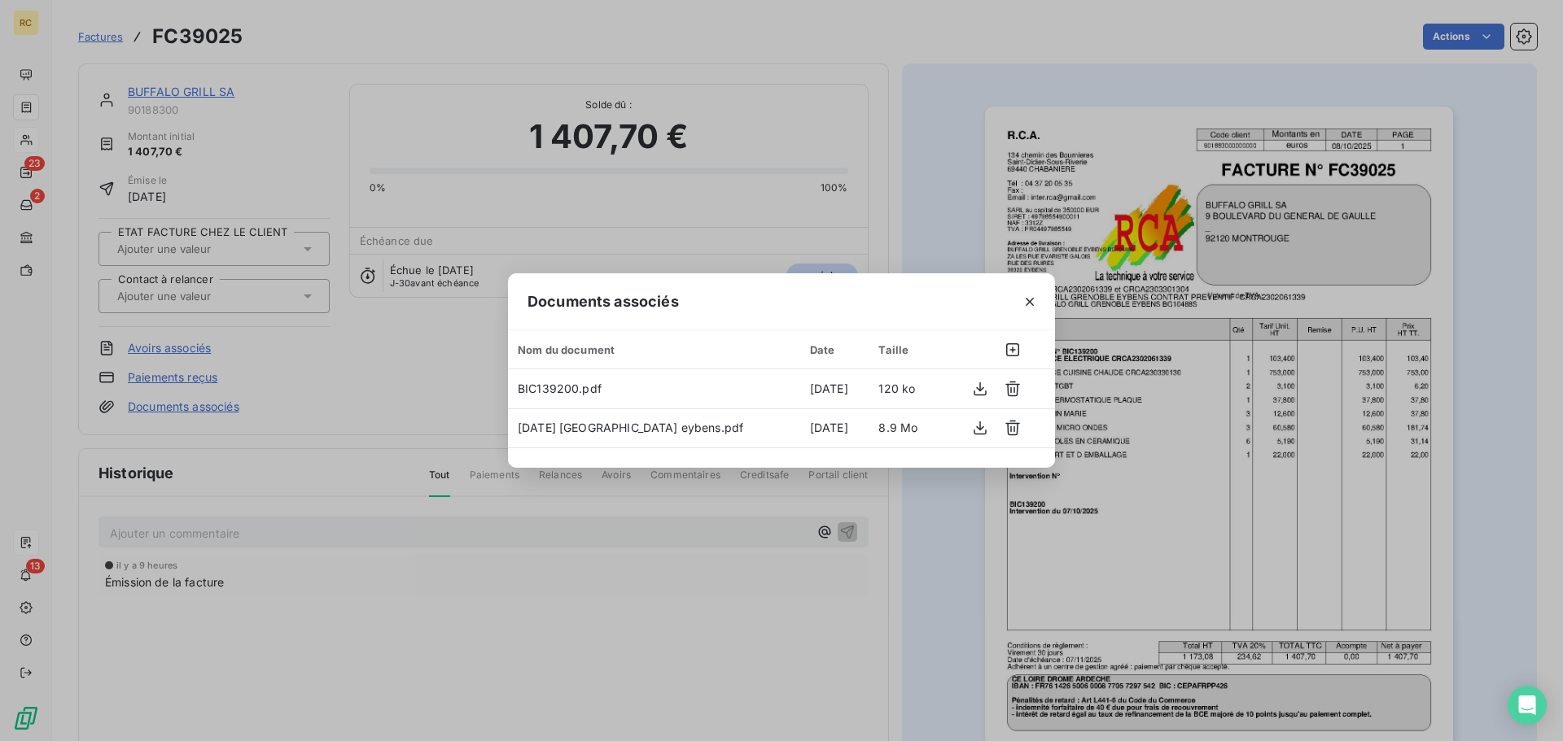
drag, startPoint x: 1038, startPoint y: 300, endPoint x: 1024, endPoint y: 300, distance: 14.6
click at [1038, 300] on button "button" at bounding box center [1030, 302] width 26 height 26
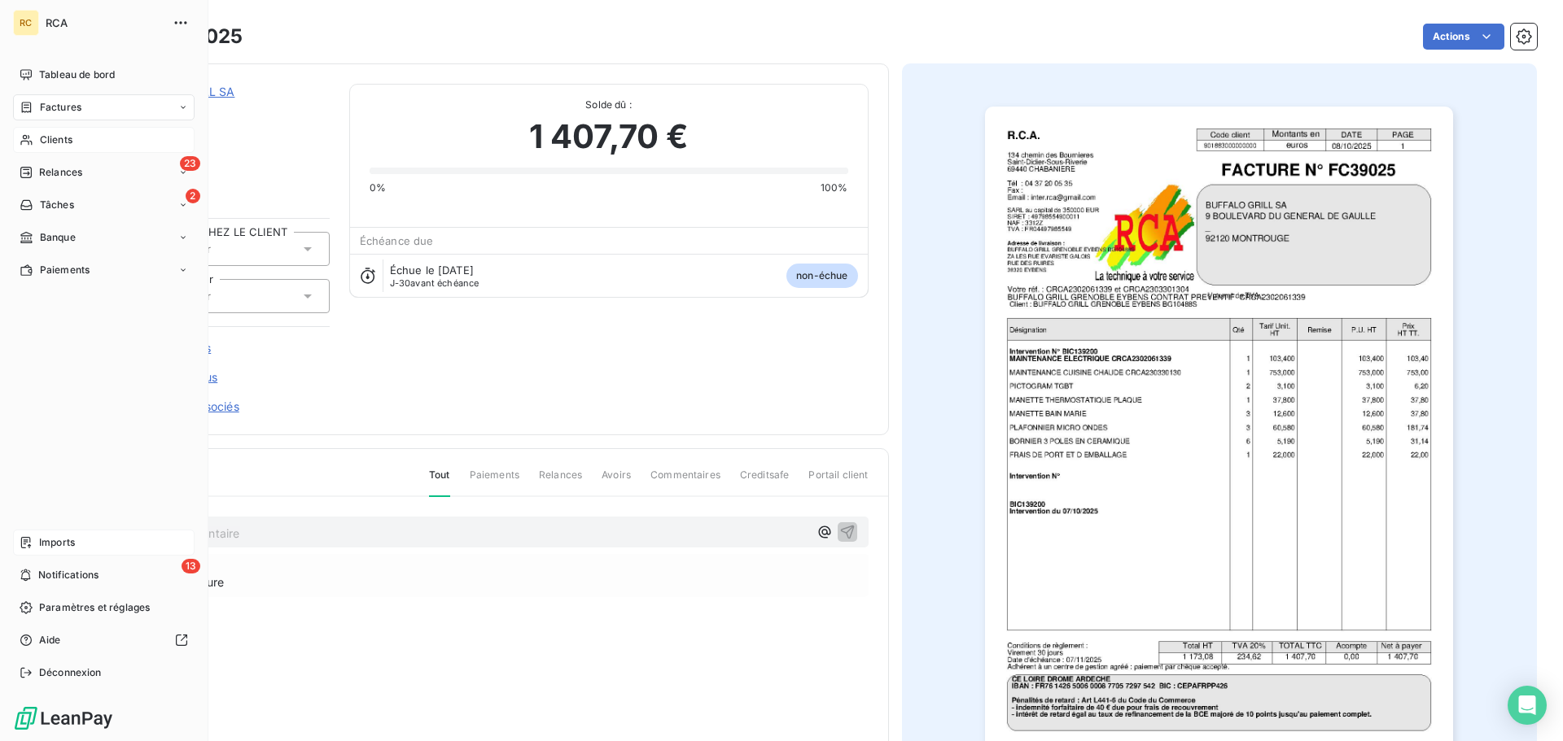
click at [50, 536] on span "Imports" at bounding box center [57, 543] width 36 height 15
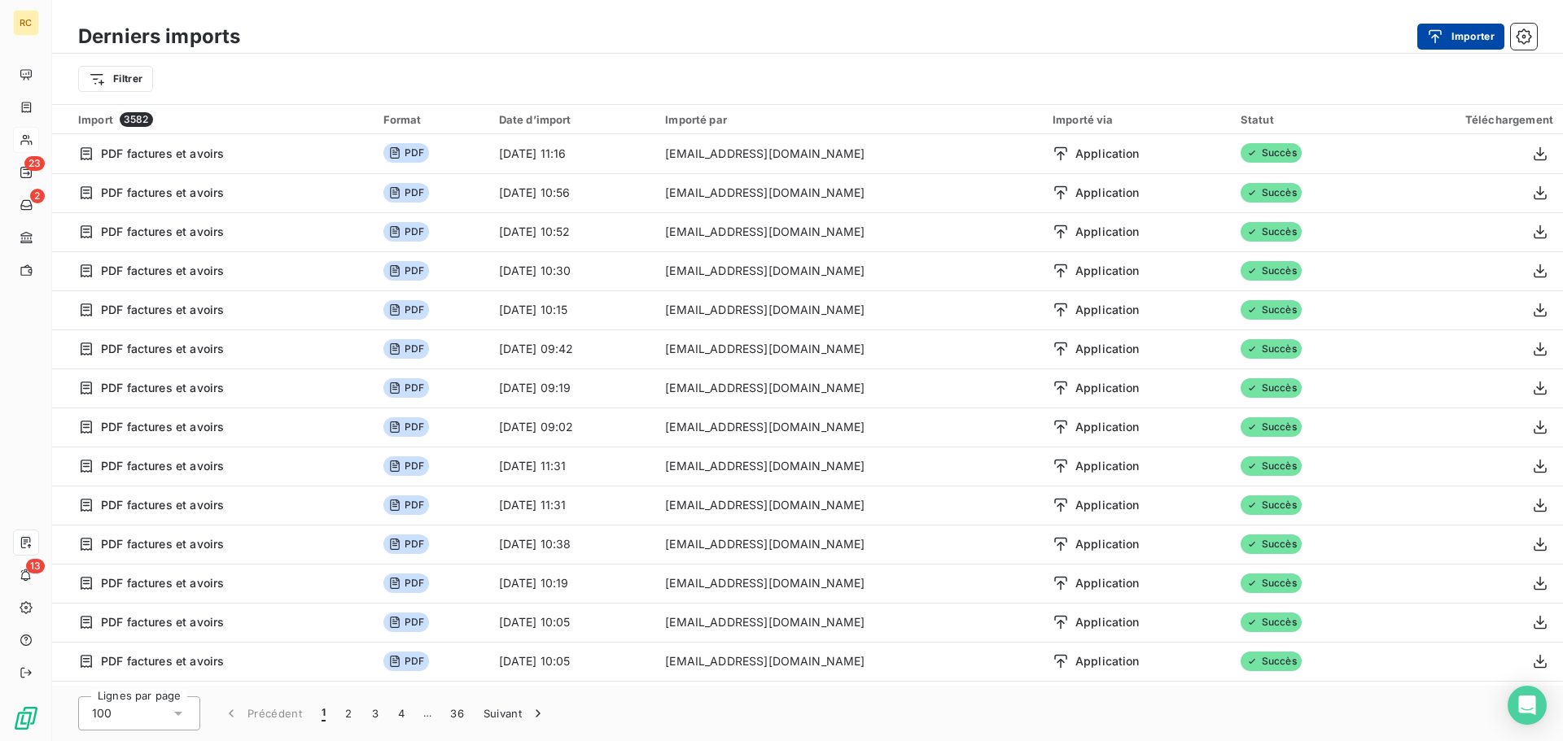
click at [1467, 33] on button "Importer" at bounding box center [1460, 37] width 87 height 26
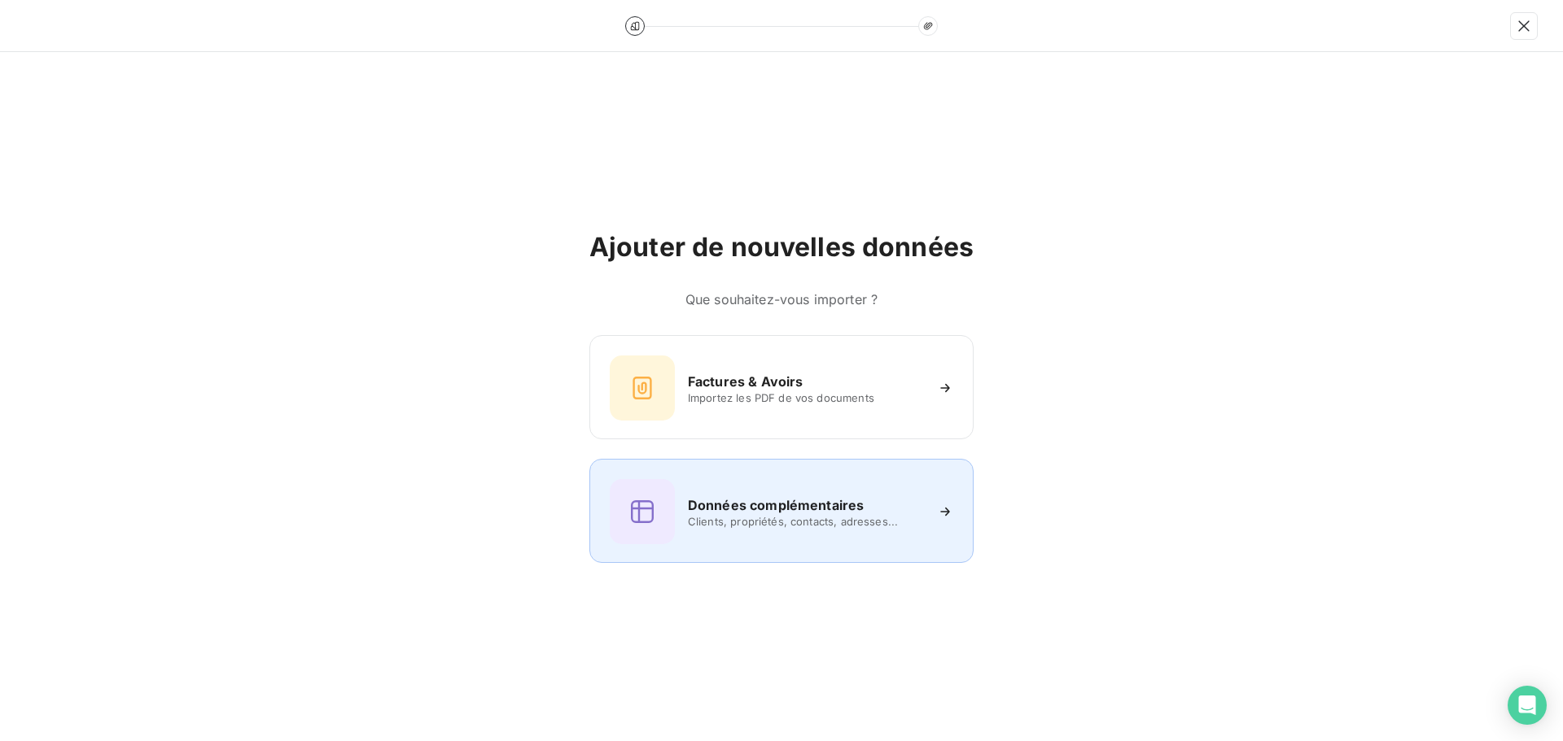
click at [790, 517] on span "Clients, propriétés, contacts, adresses..." at bounding box center [806, 521] width 236 height 13
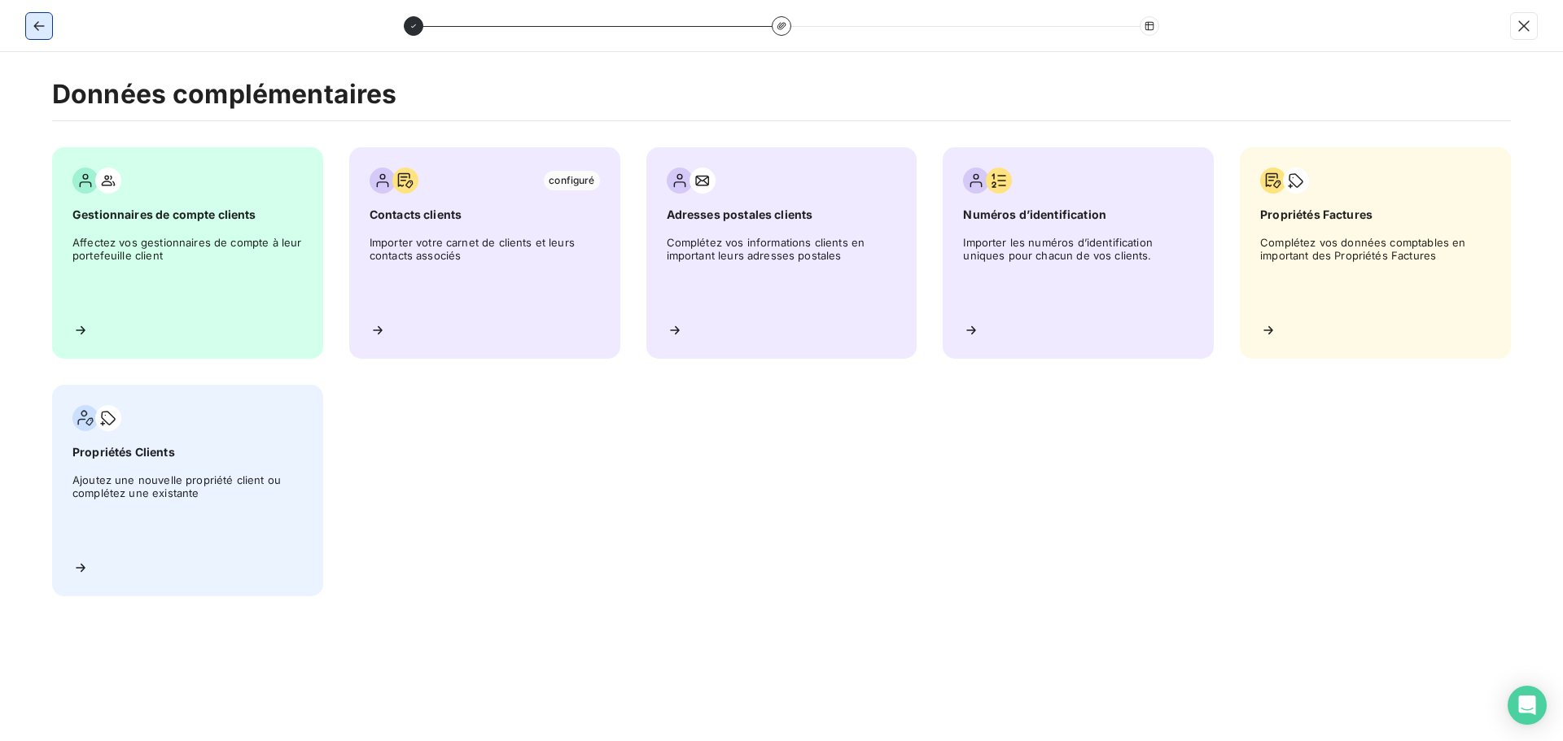
click at [50, 23] on button "button" at bounding box center [39, 26] width 26 height 26
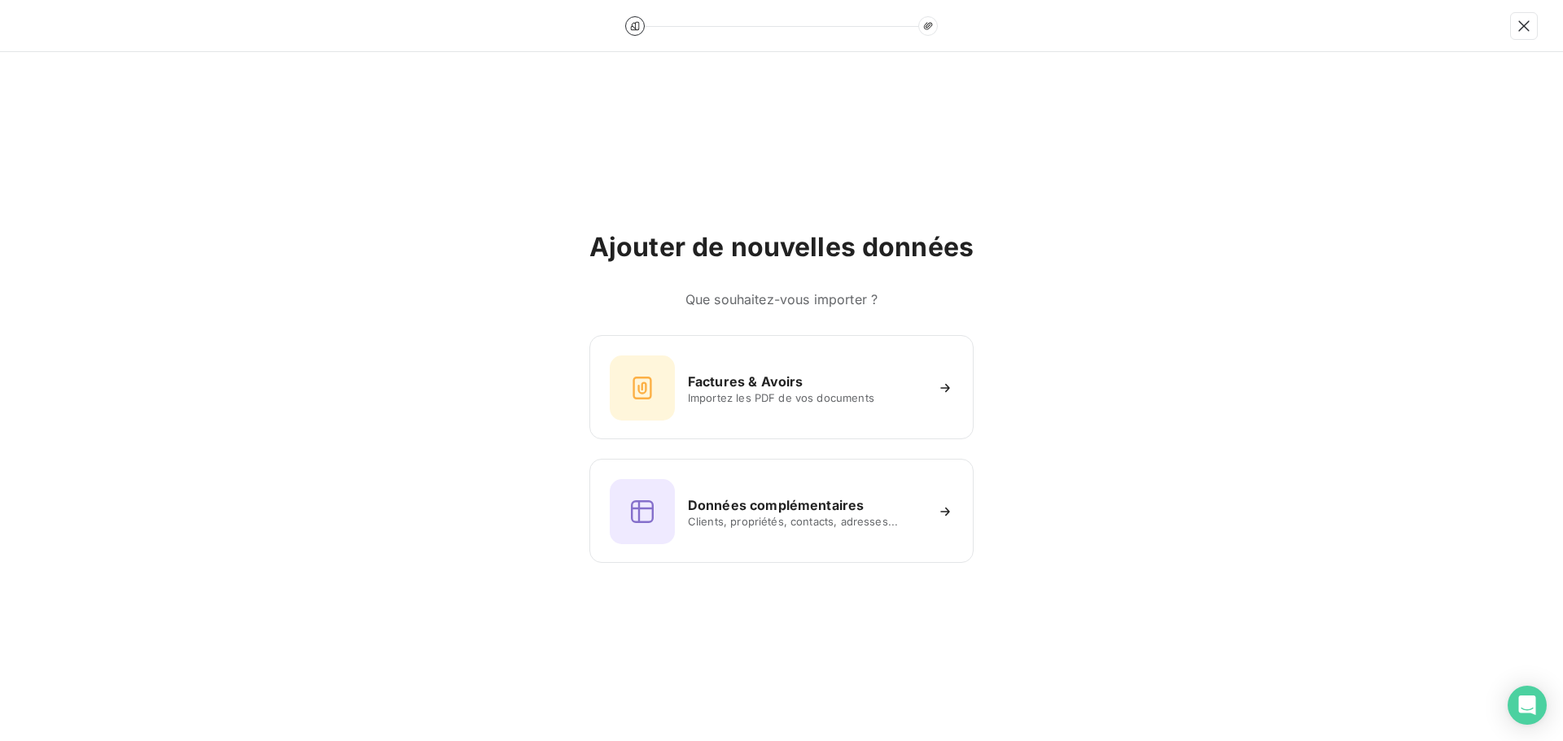
click at [788, 290] on h6 "Que souhaitez-vous importer ?" at bounding box center [781, 300] width 384 height 20
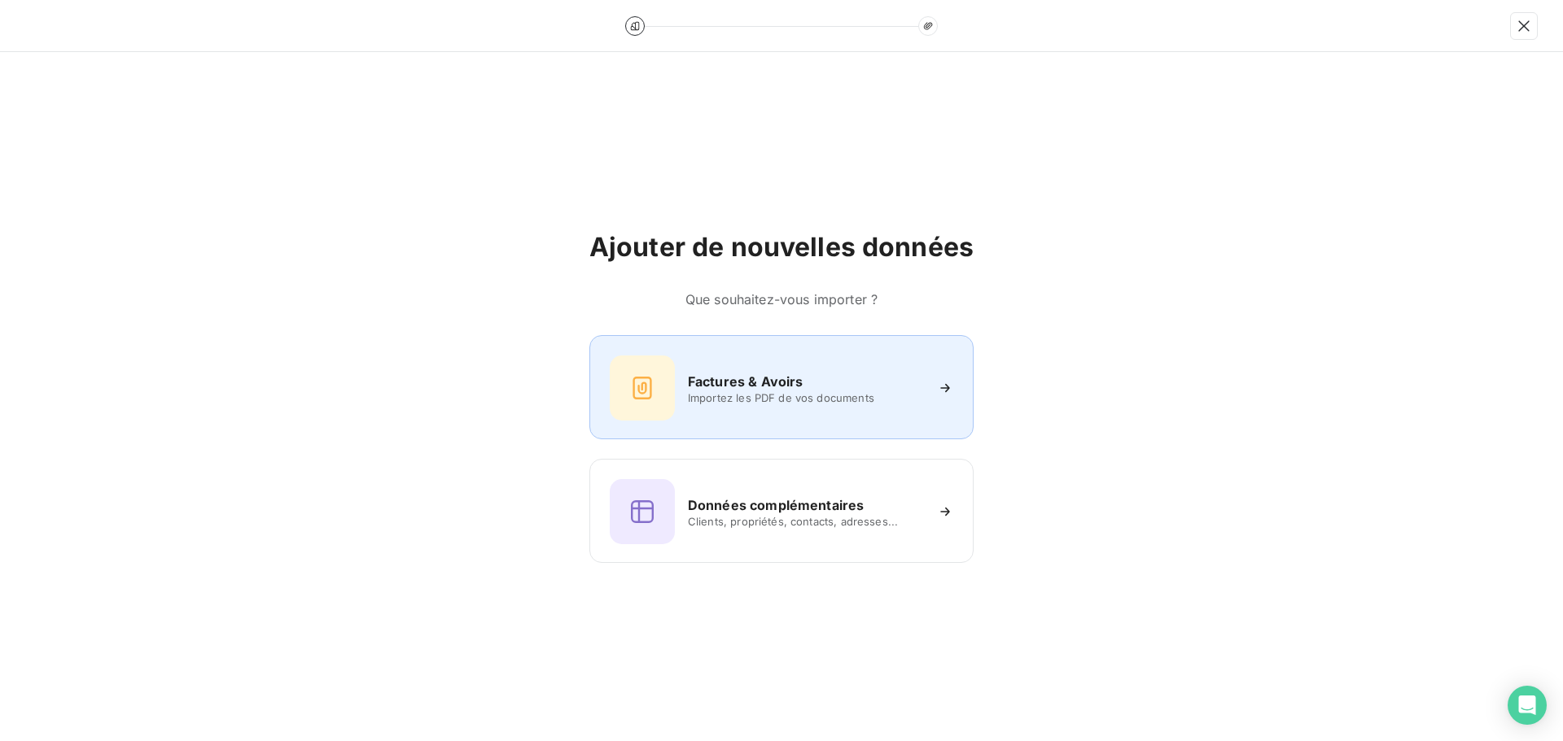
click at [777, 365] on div "Factures & Avoirs Importez les PDF de vos documents" at bounding box center [781, 388] width 343 height 65
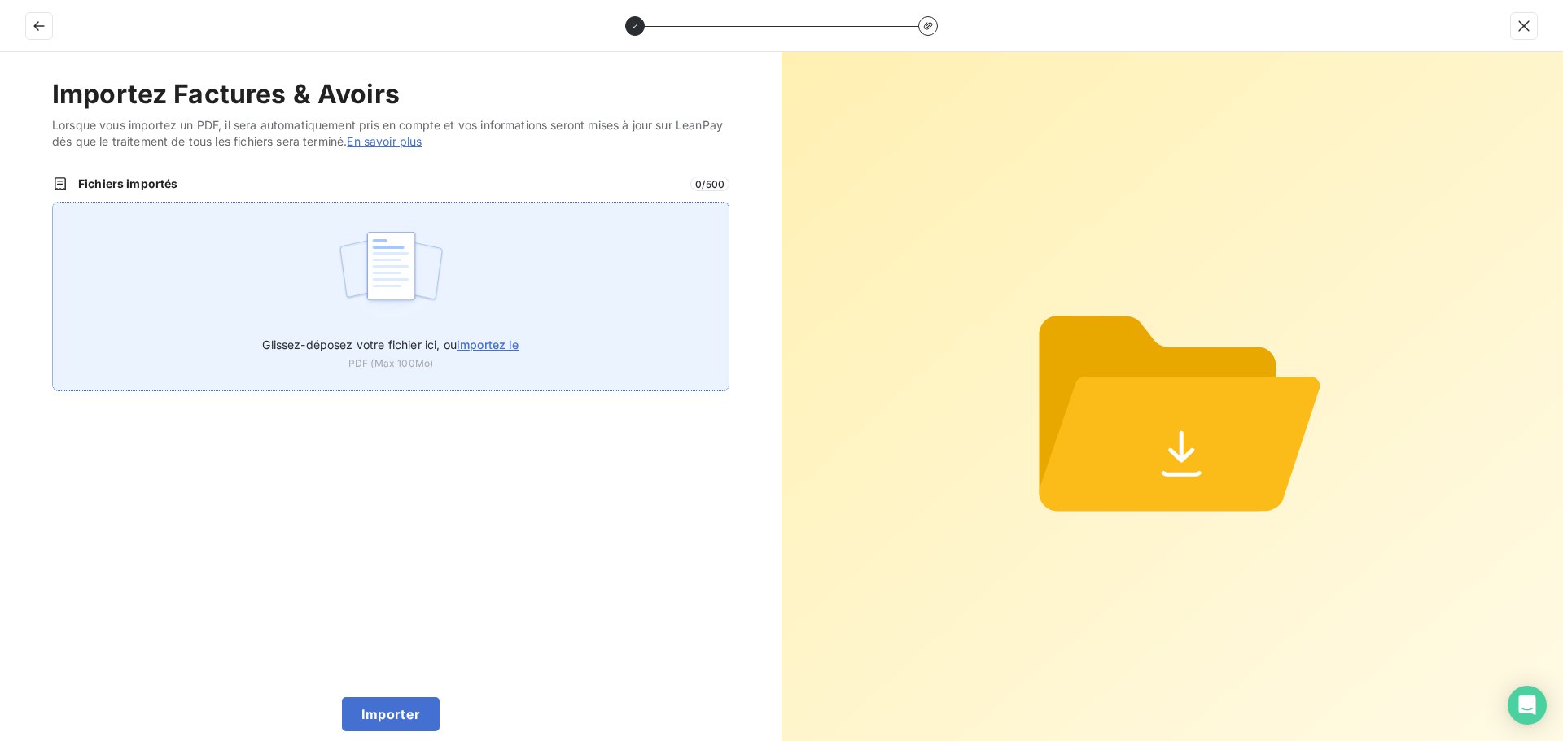
click at [334, 285] on div "Glissez-déposez votre fichier ici, ou importez le PDF (Max 100Mo)" at bounding box center [390, 297] width 677 height 190
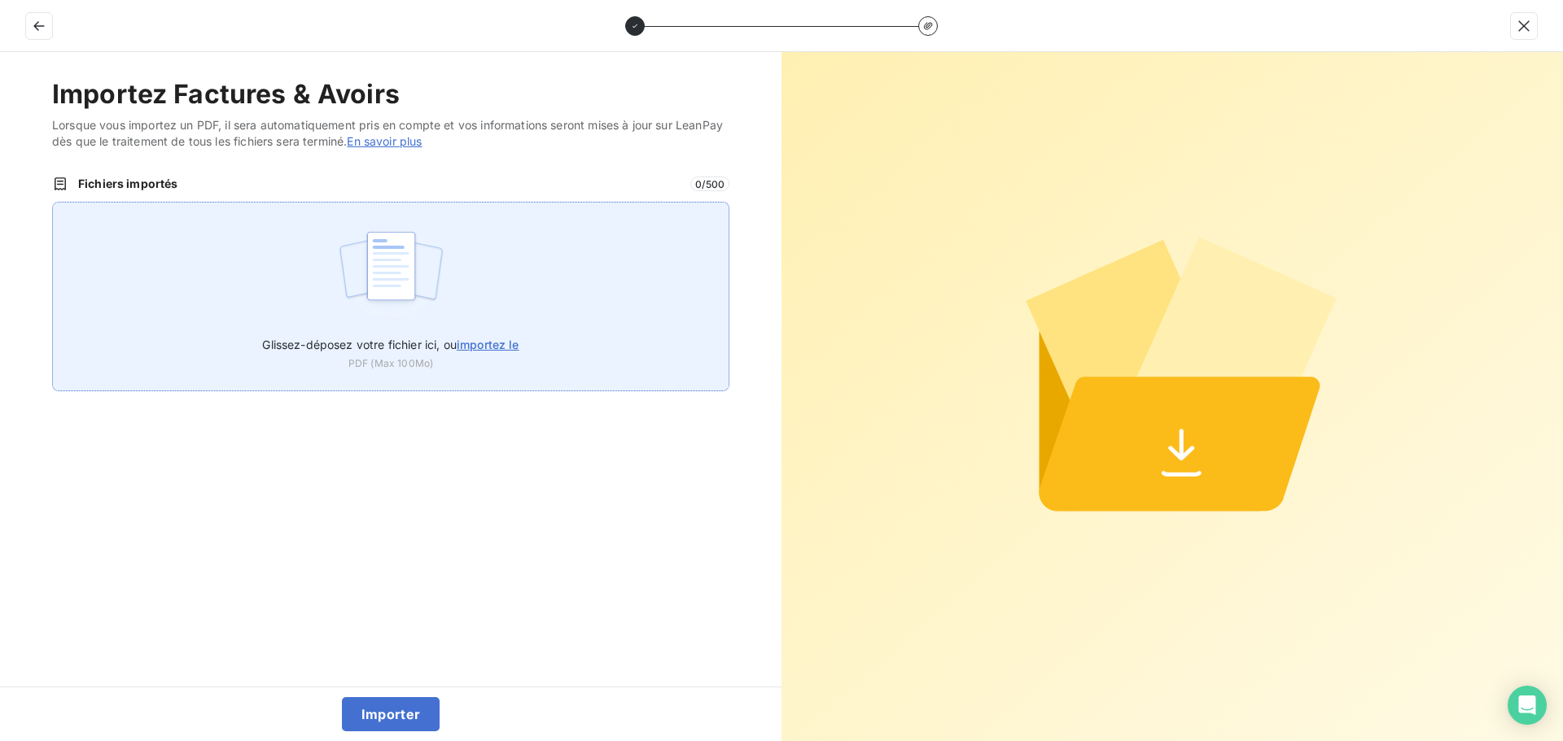
type input "C:\fakepath\FC39028.pdf"
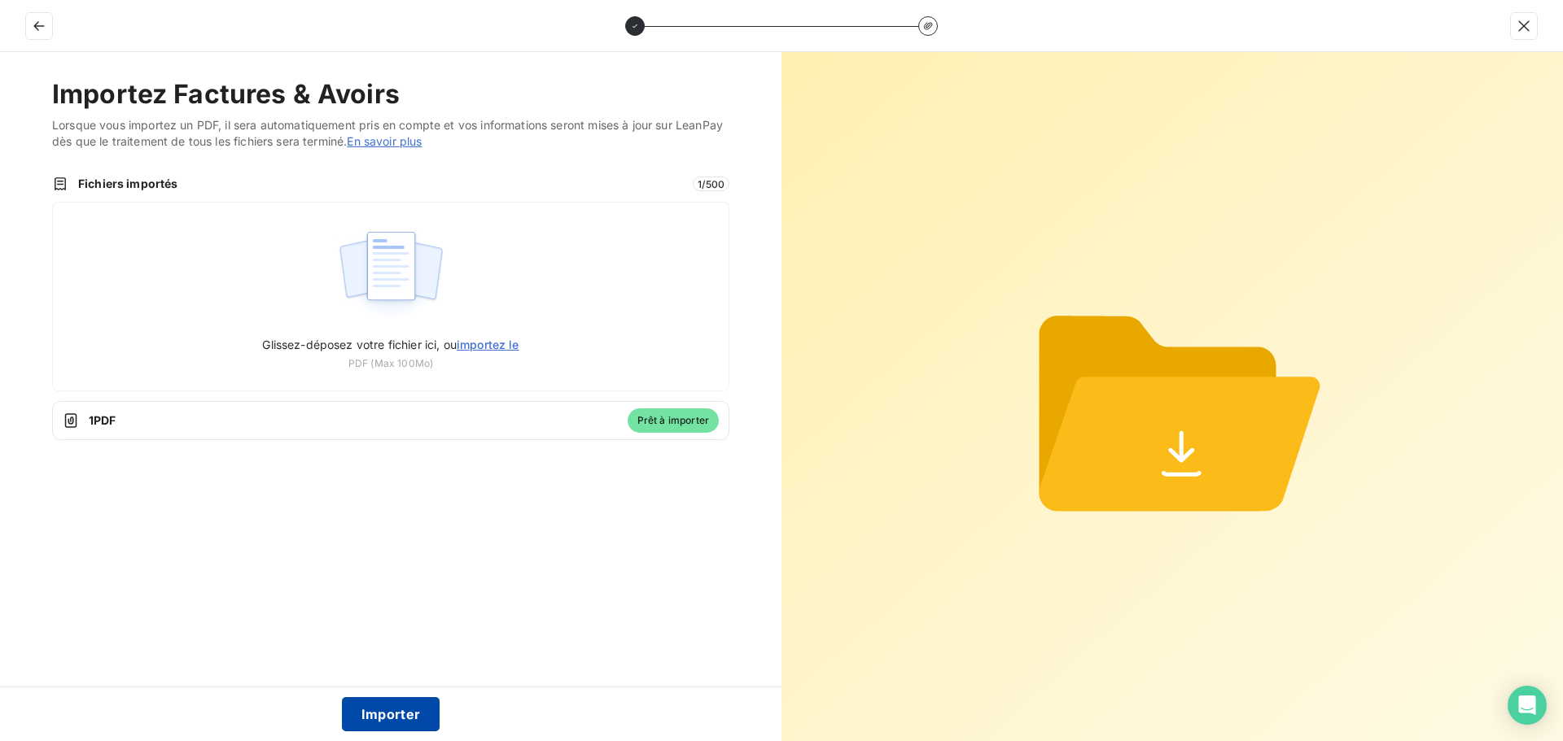
click at [398, 717] on button "Importer" at bounding box center [391, 714] width 98 height 34
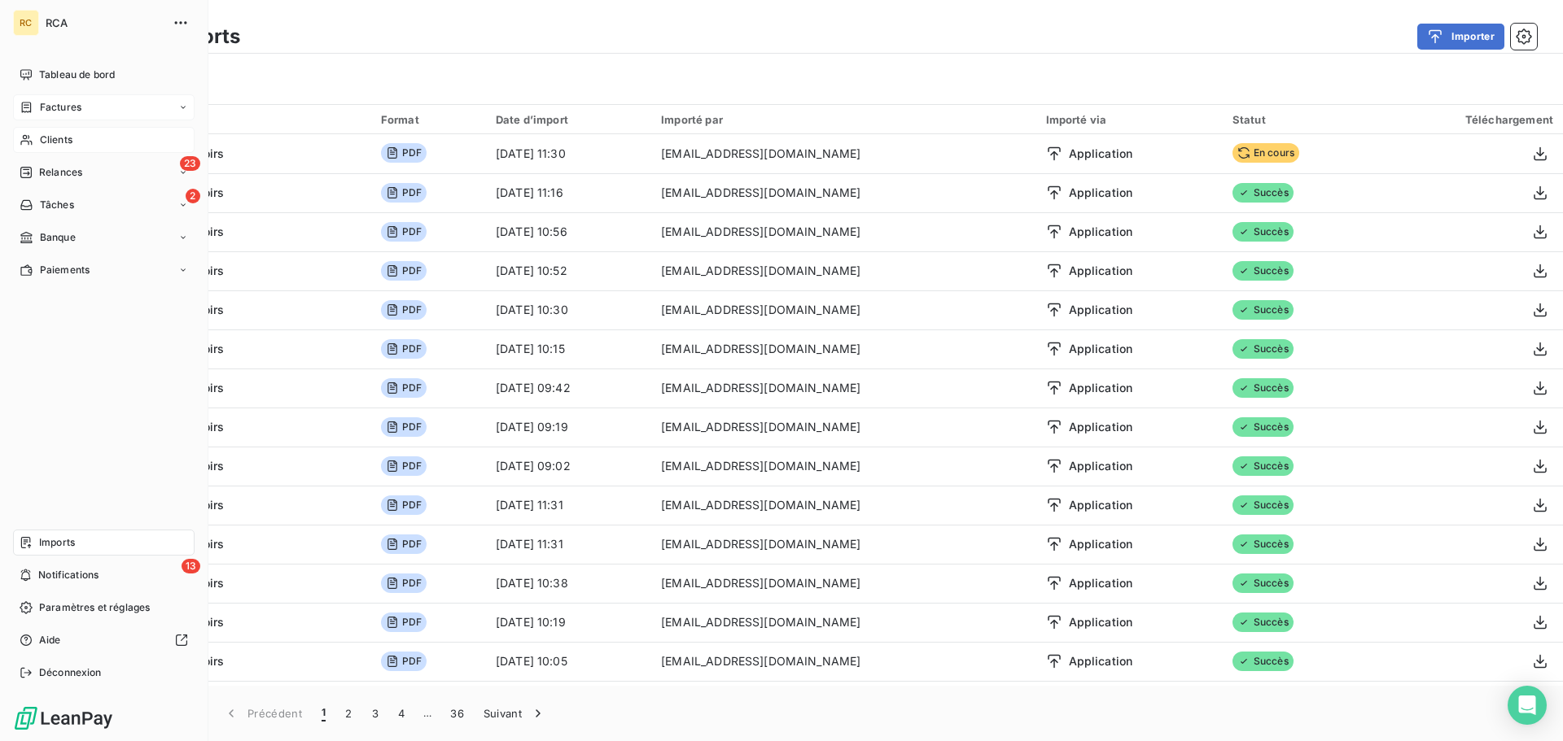
click at [65, 104] on span "Factures" at bounding box center [61, 107] width 42 height 15
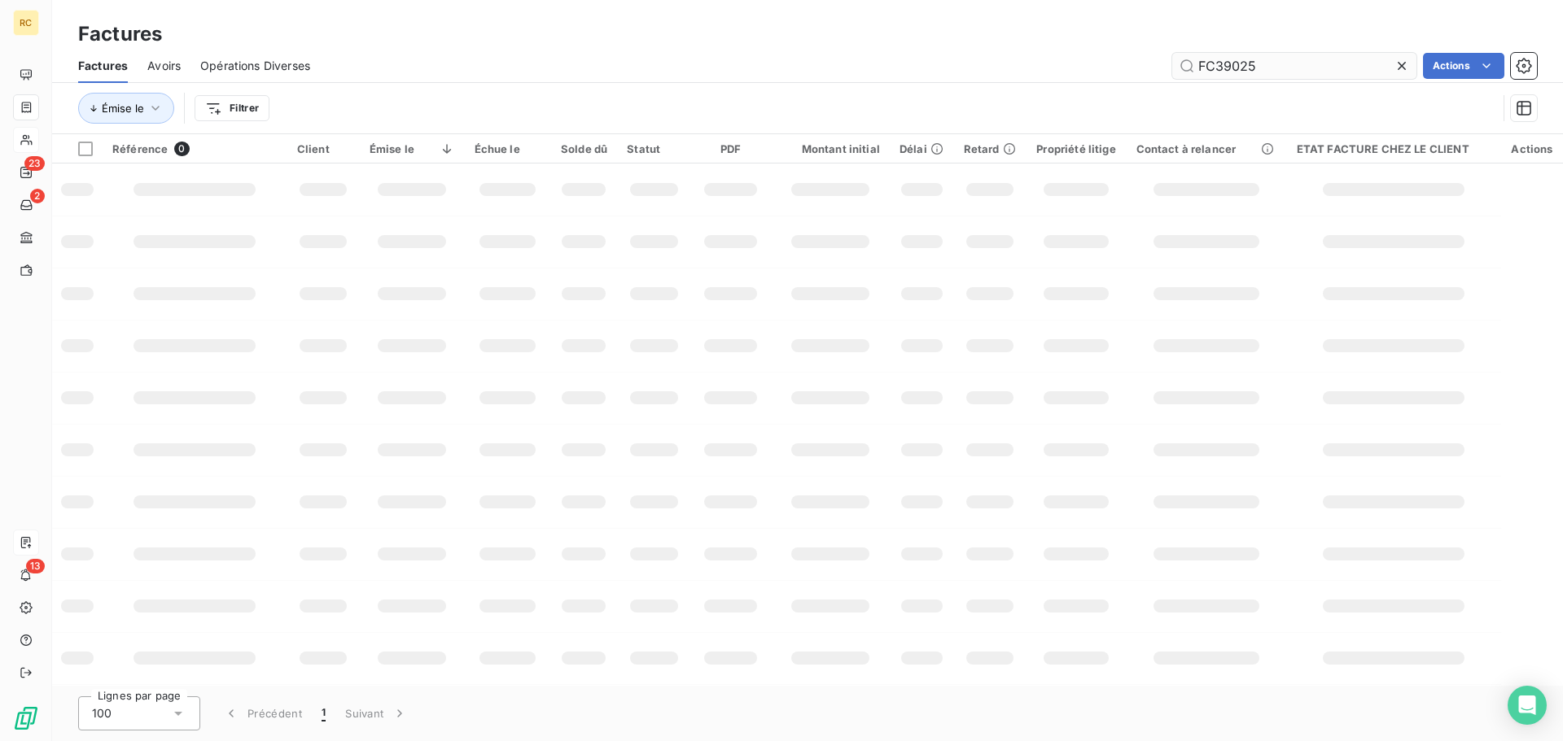
click at [1305, 59] on input "FC39025" at bounding box center [1294, 66] width 244 height 26
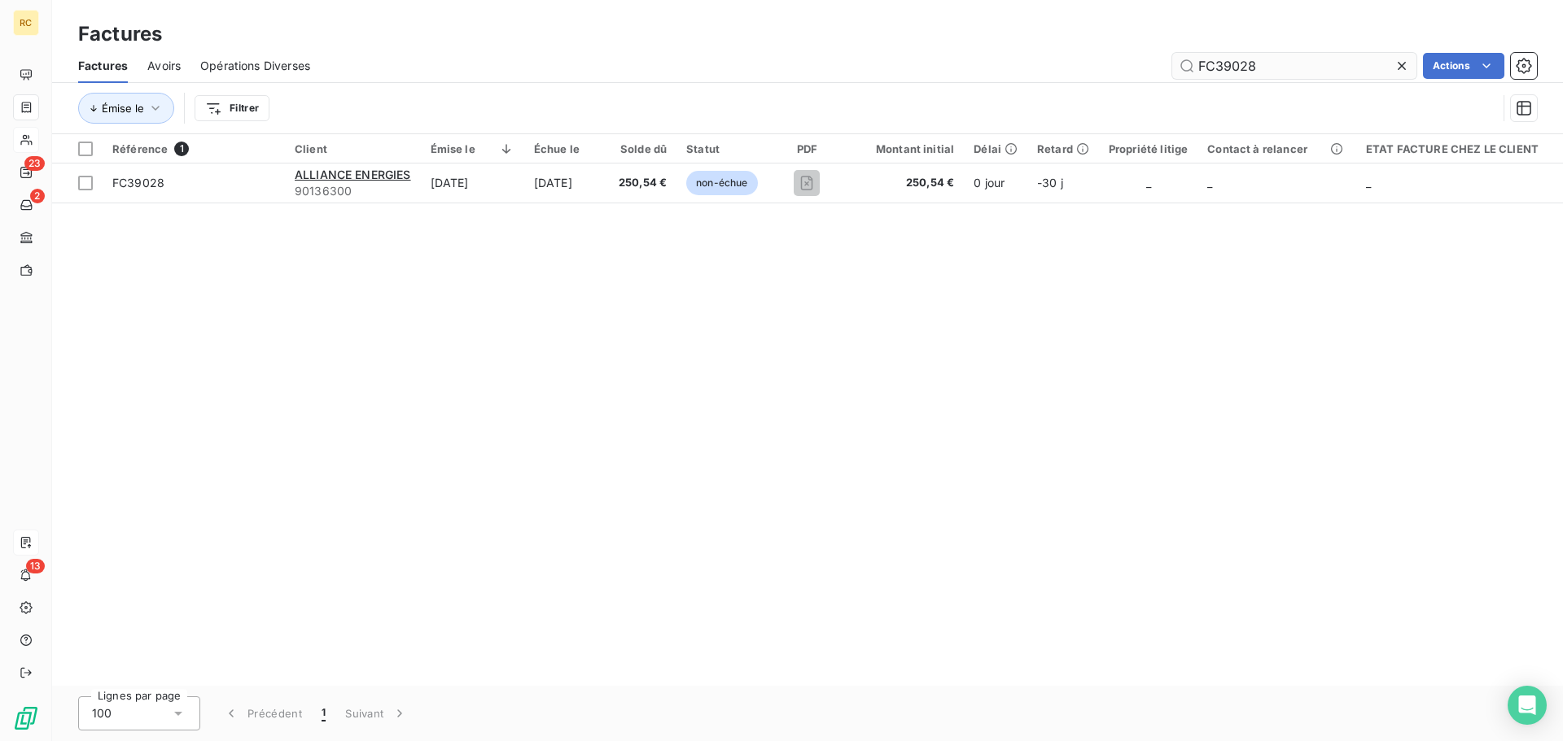
type input "FC39028"
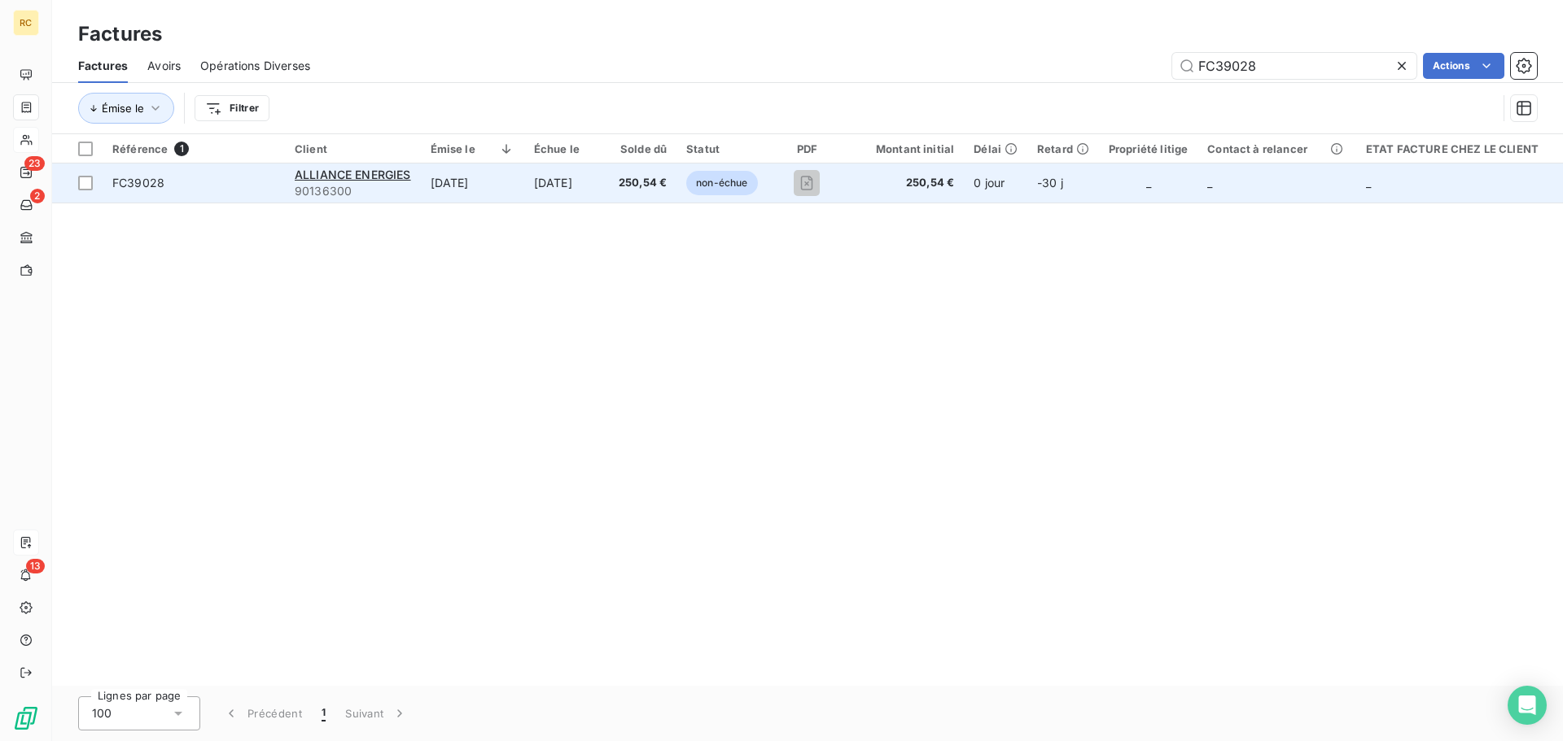
click at [140, 179] on span "FC39028" at bounding box center [138, 183] width 52 height 14
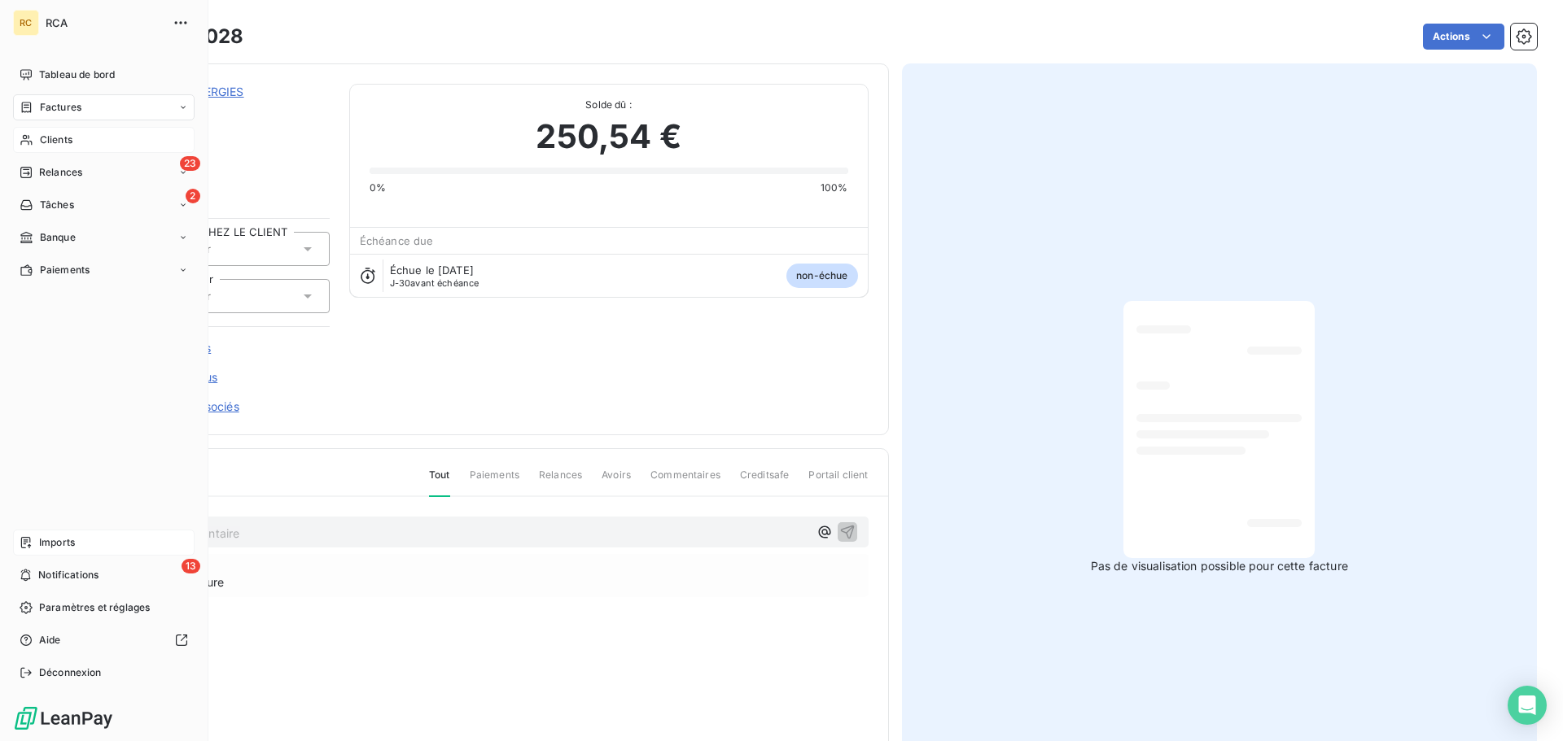
click at [41, 536] on span "Imports" at bounding box center [57, 543] width 36 height 15
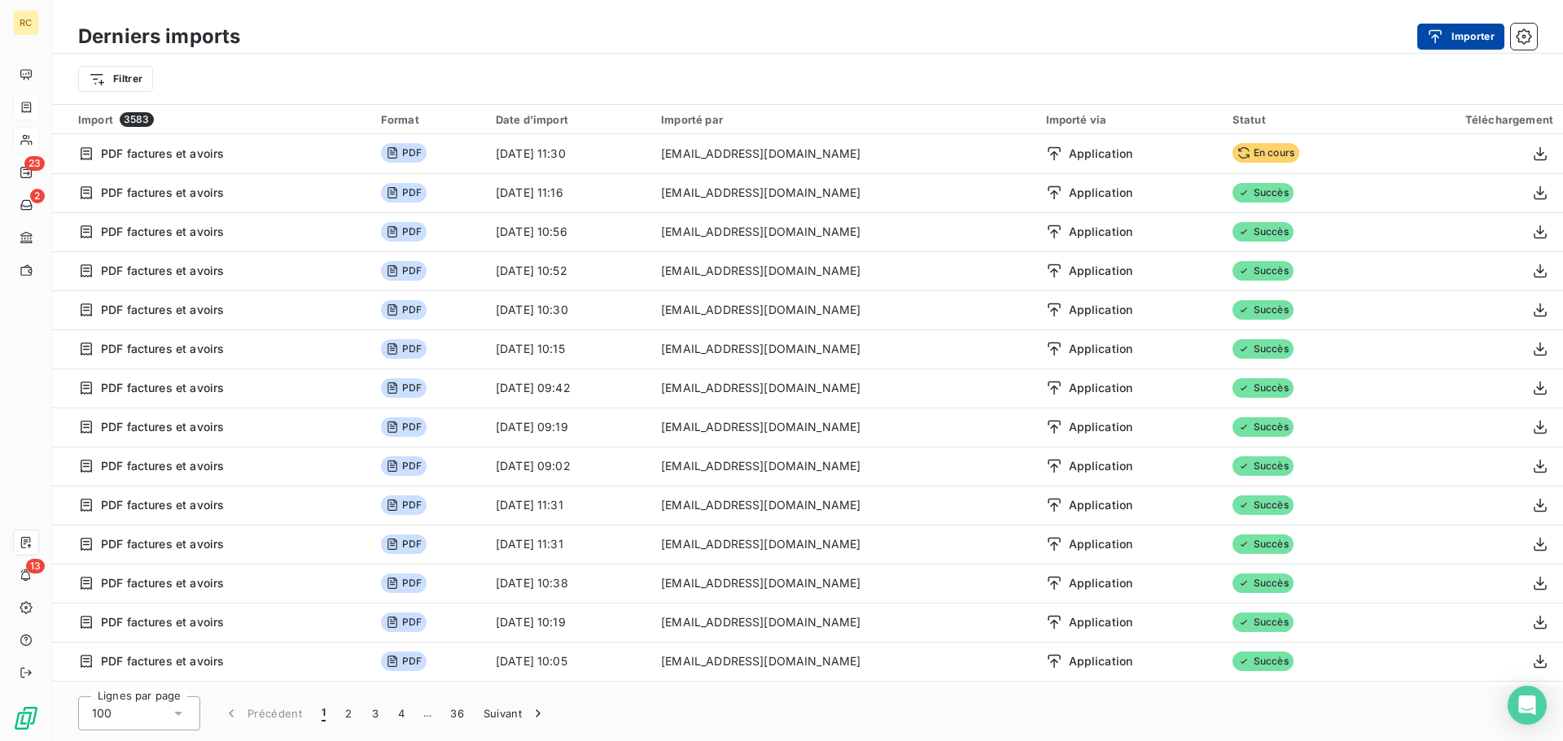
click at [1429, 43] on icon "button" at bounding box center [1435, 36] width 16 height 16
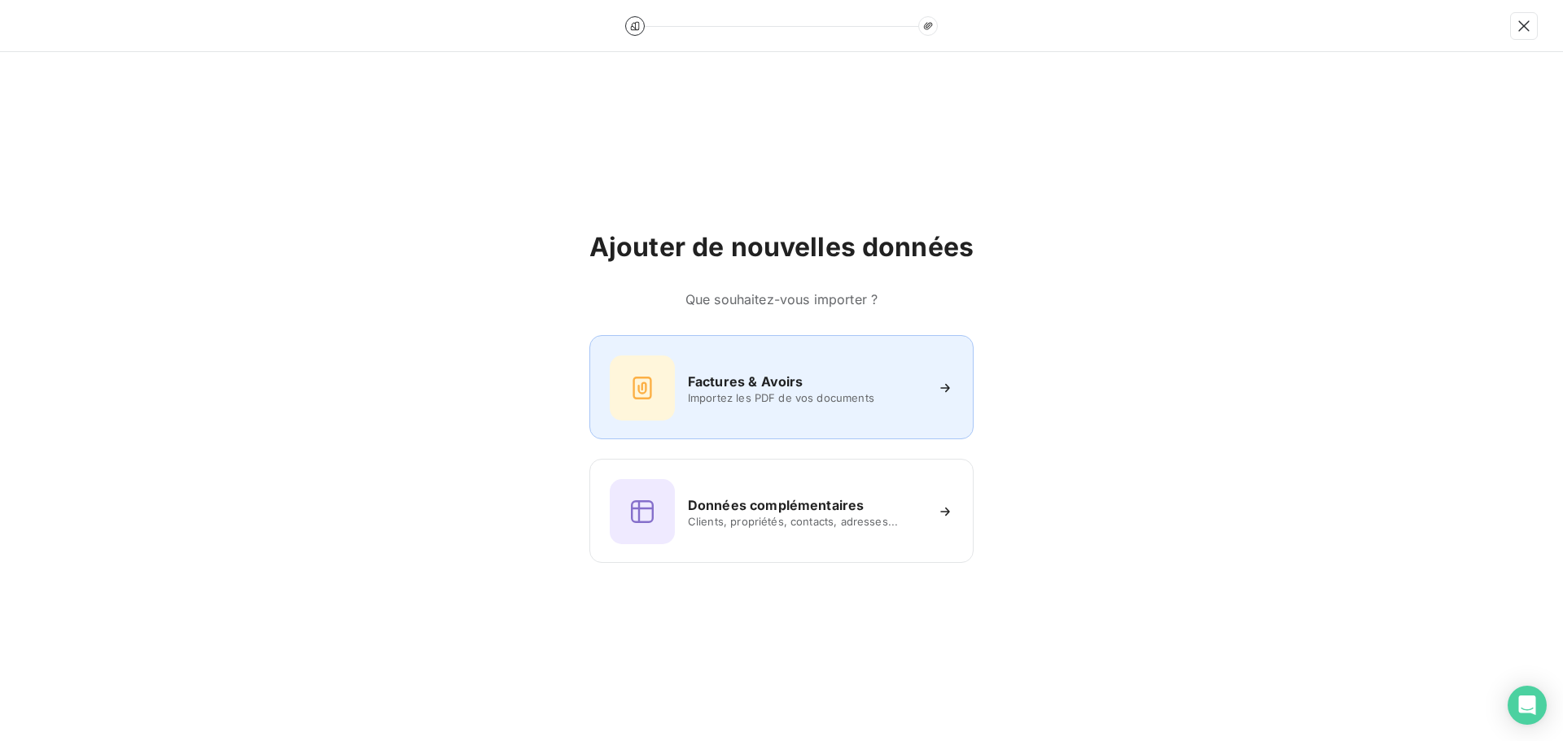
click at [719, 409] on div "Factures & Avoirs Importez les PDF de vos documents" at bounding box center [781, 388] width 343 height 65
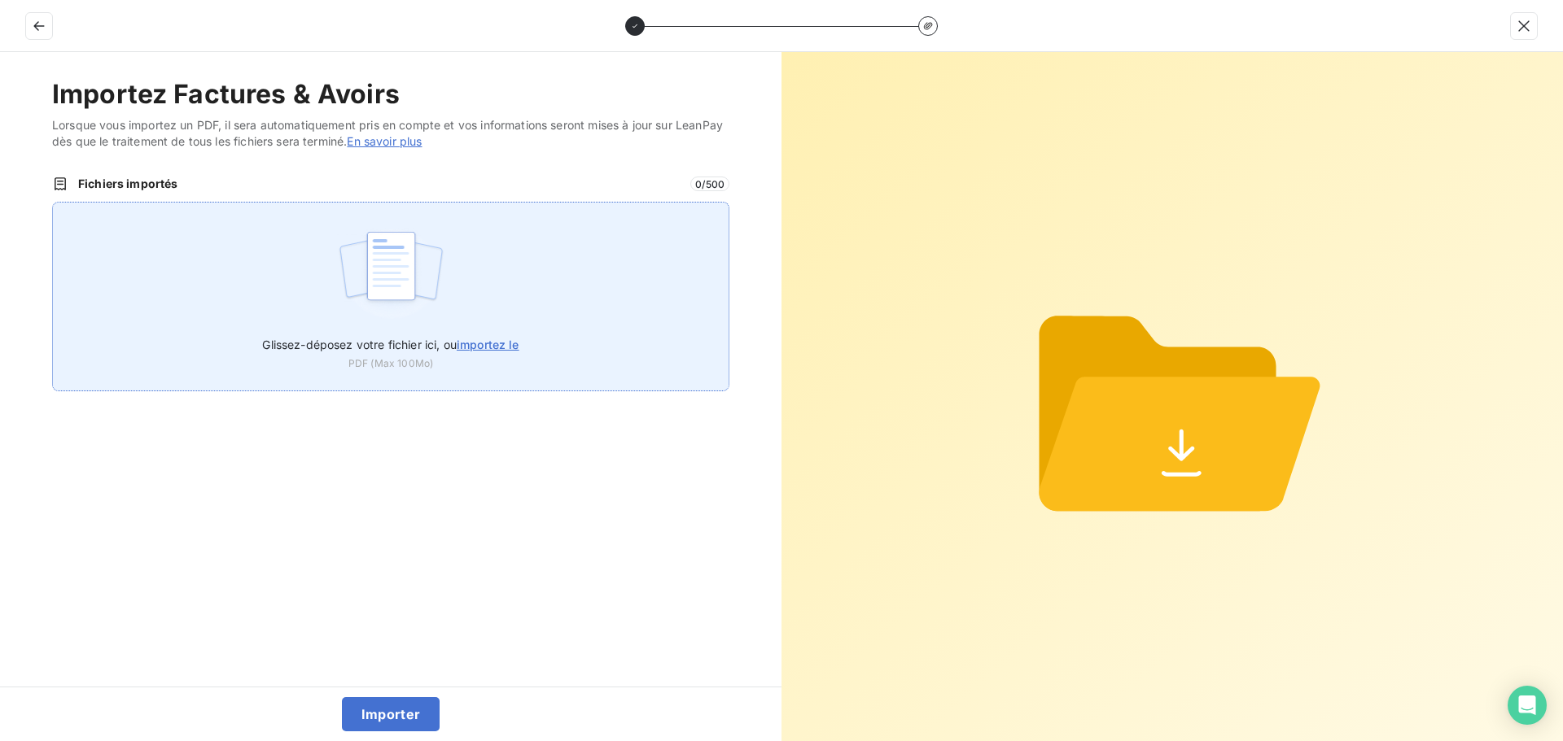
click at [294, 241] on div "Glissez-déposez votre fichier ici, ou importez le PDF (Max 100Mo)" at bounding box center [390, 297] width 677 height 190
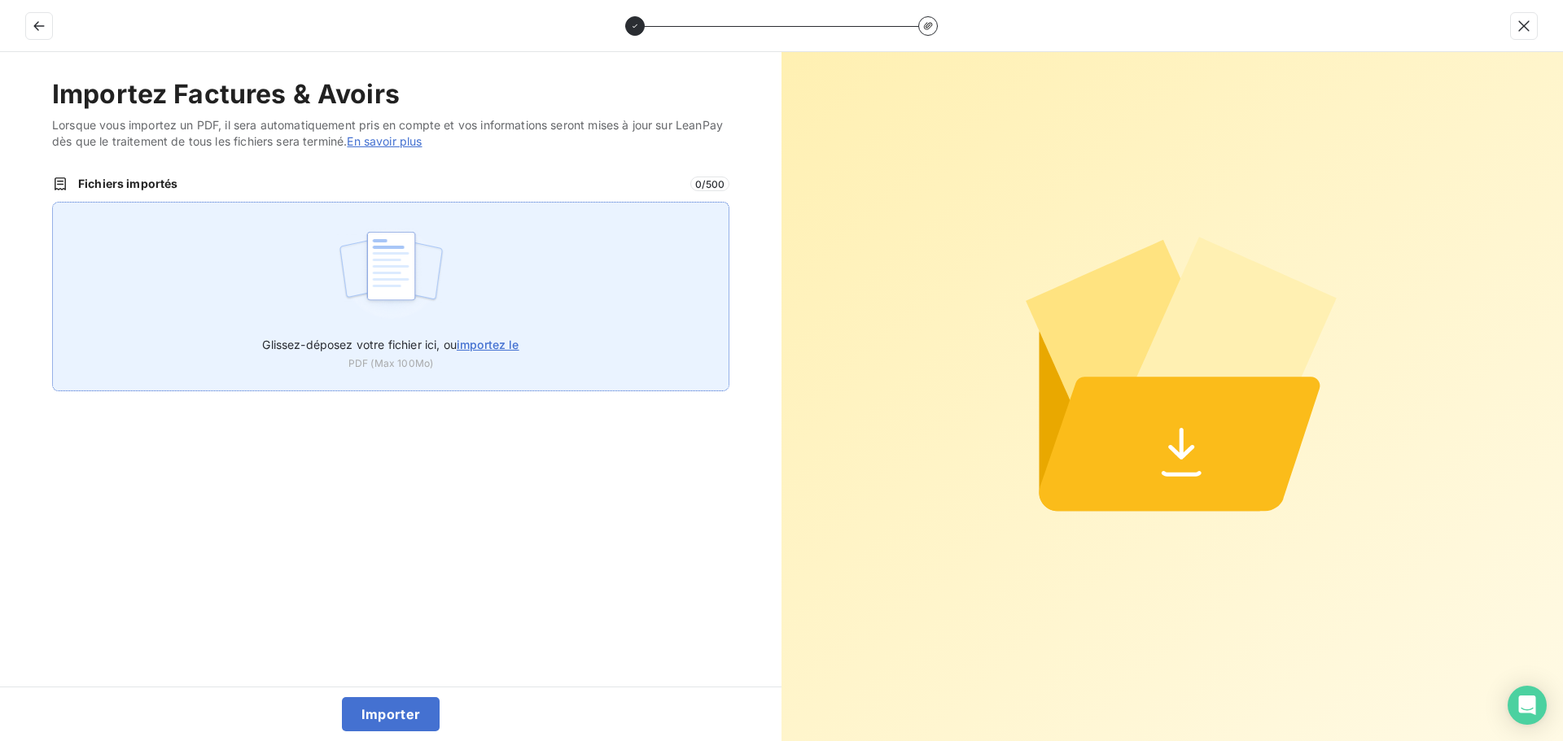
type input "C:\fakepath\FC39028.pdf"
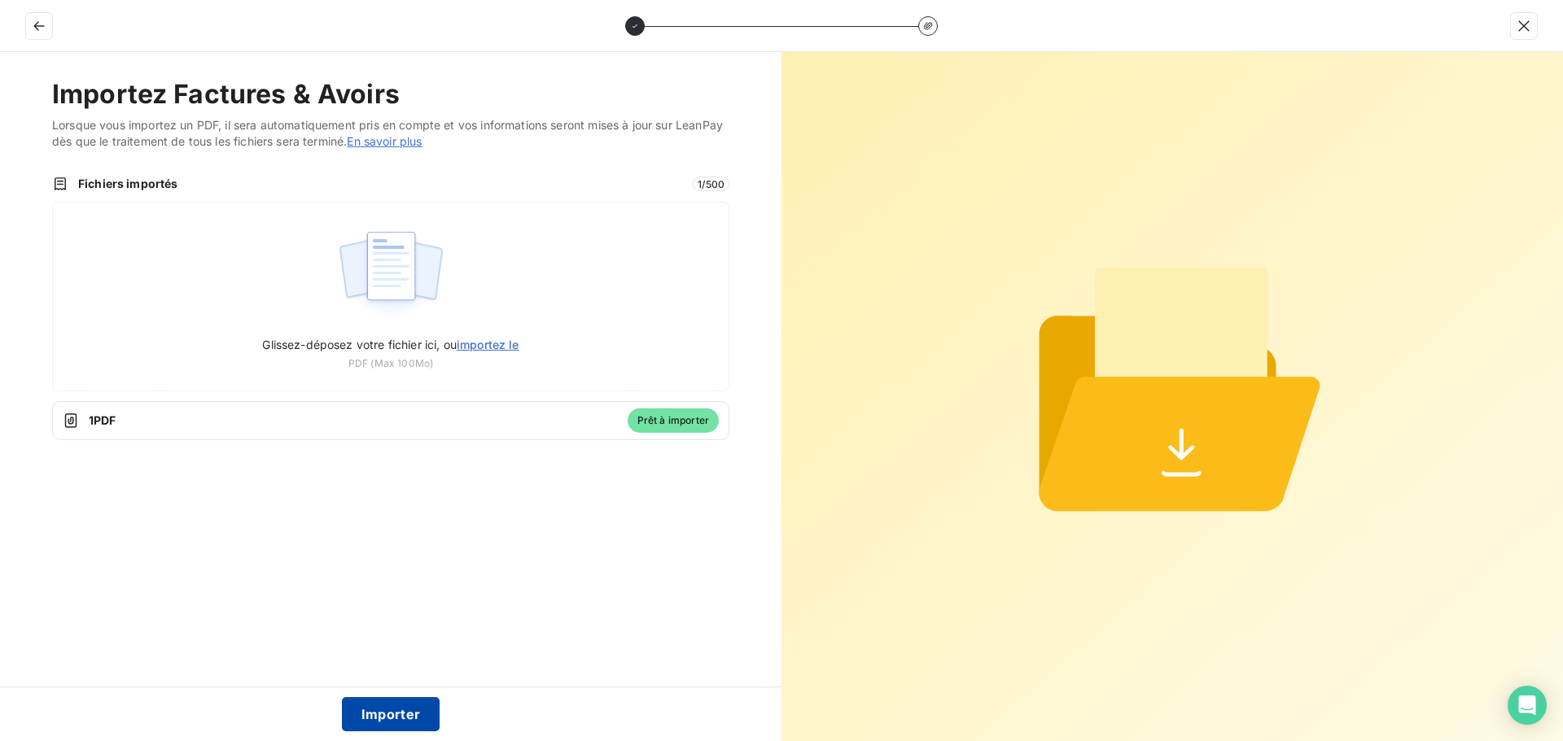
click at [391, 715] on button "Importer" at bounding box center [391, 714] width 98 height 34
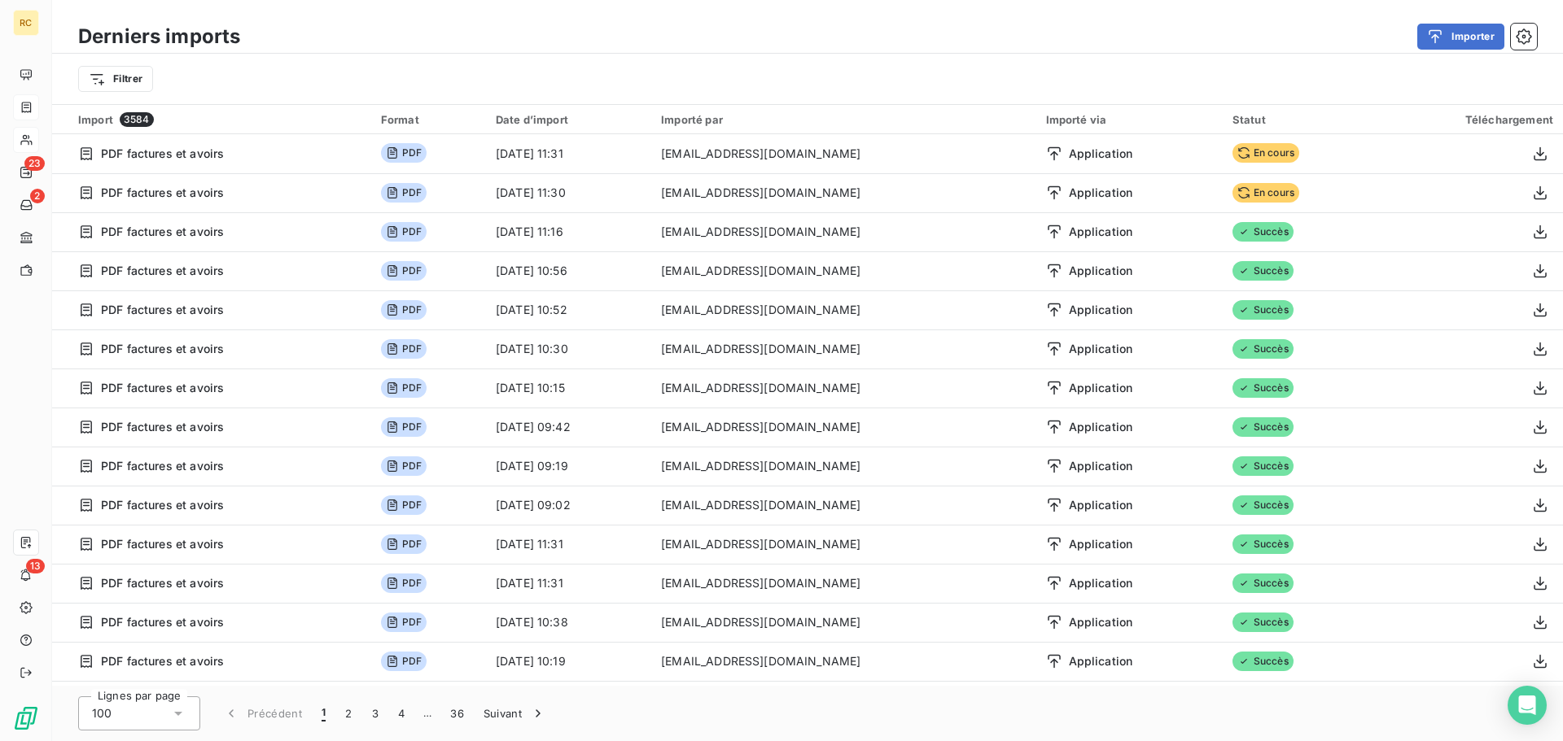
click at [1417, 24] on button "Importer" at bounding box center [1460, 37] width 87 height 26
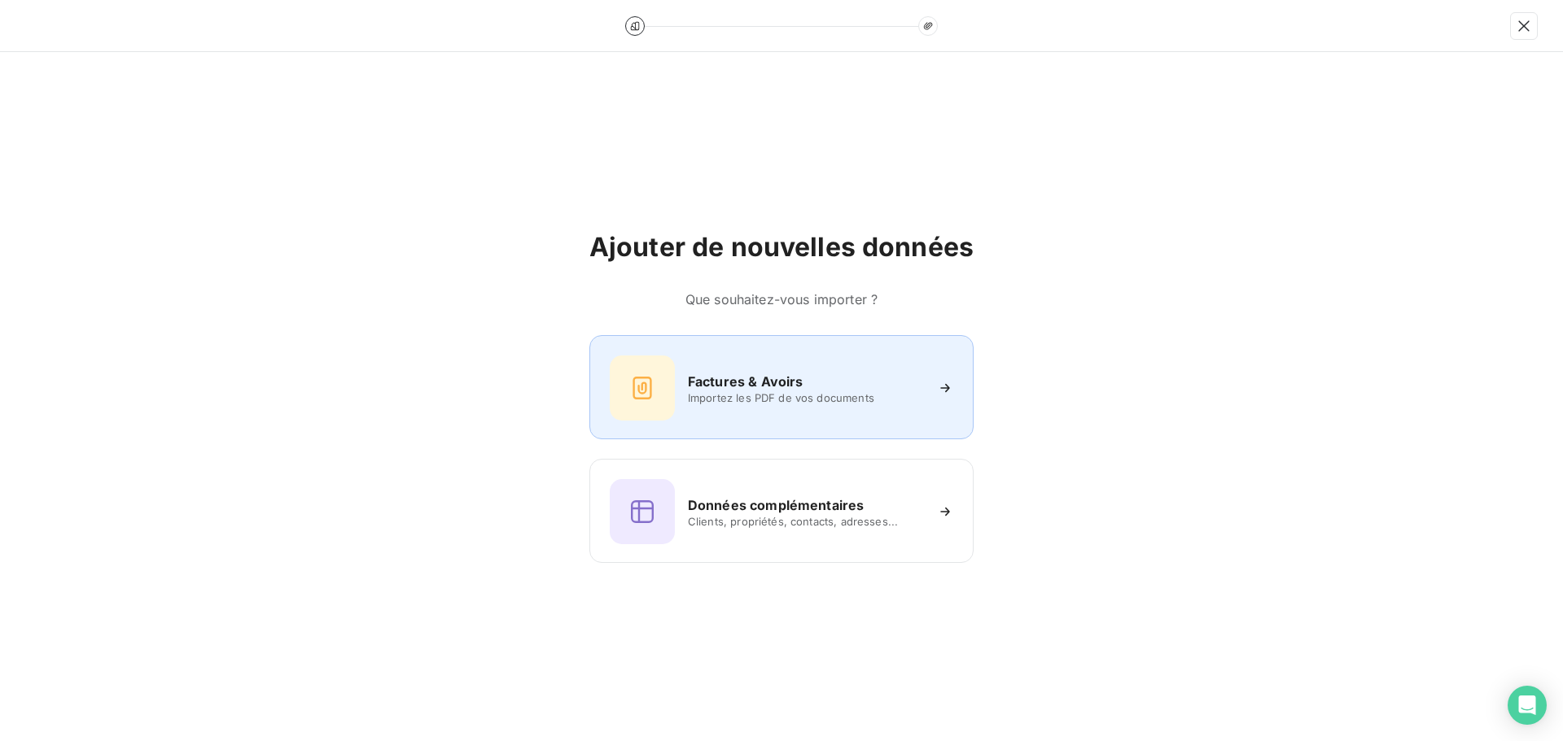
click at [693, 396] on span "Importez les PDF de vos documents" at bounding box center [806, 397] width 236 height 13
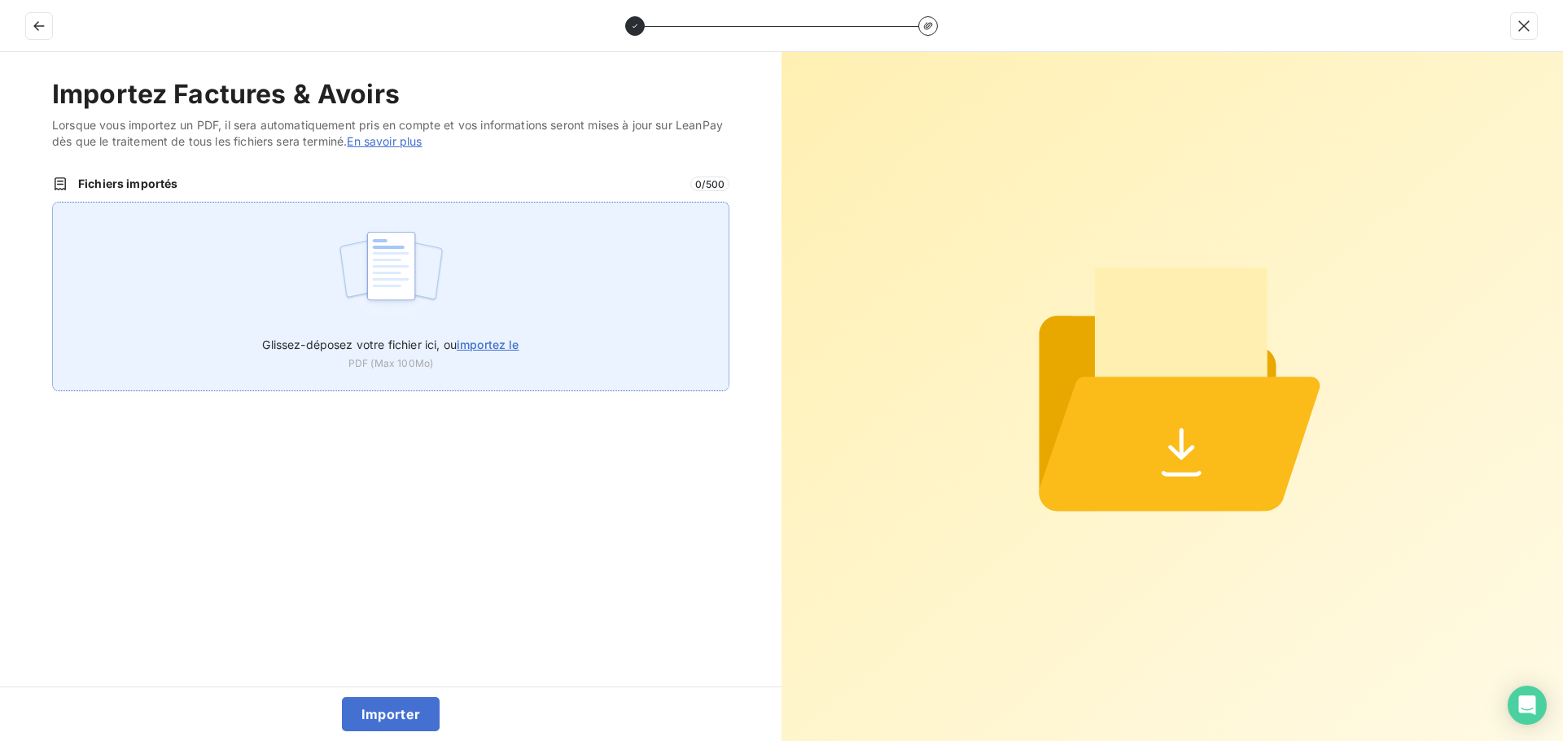
click at [305, 335] on label "Glissez-déposez votre fichier ici, ou importez le" at bounding box center [390, 341] width 256 height 30
click at [53, 203] on input "Glissez-déposez votre fichier ici, ou importez le" at bounding box center [52, 202] width 1 height 1
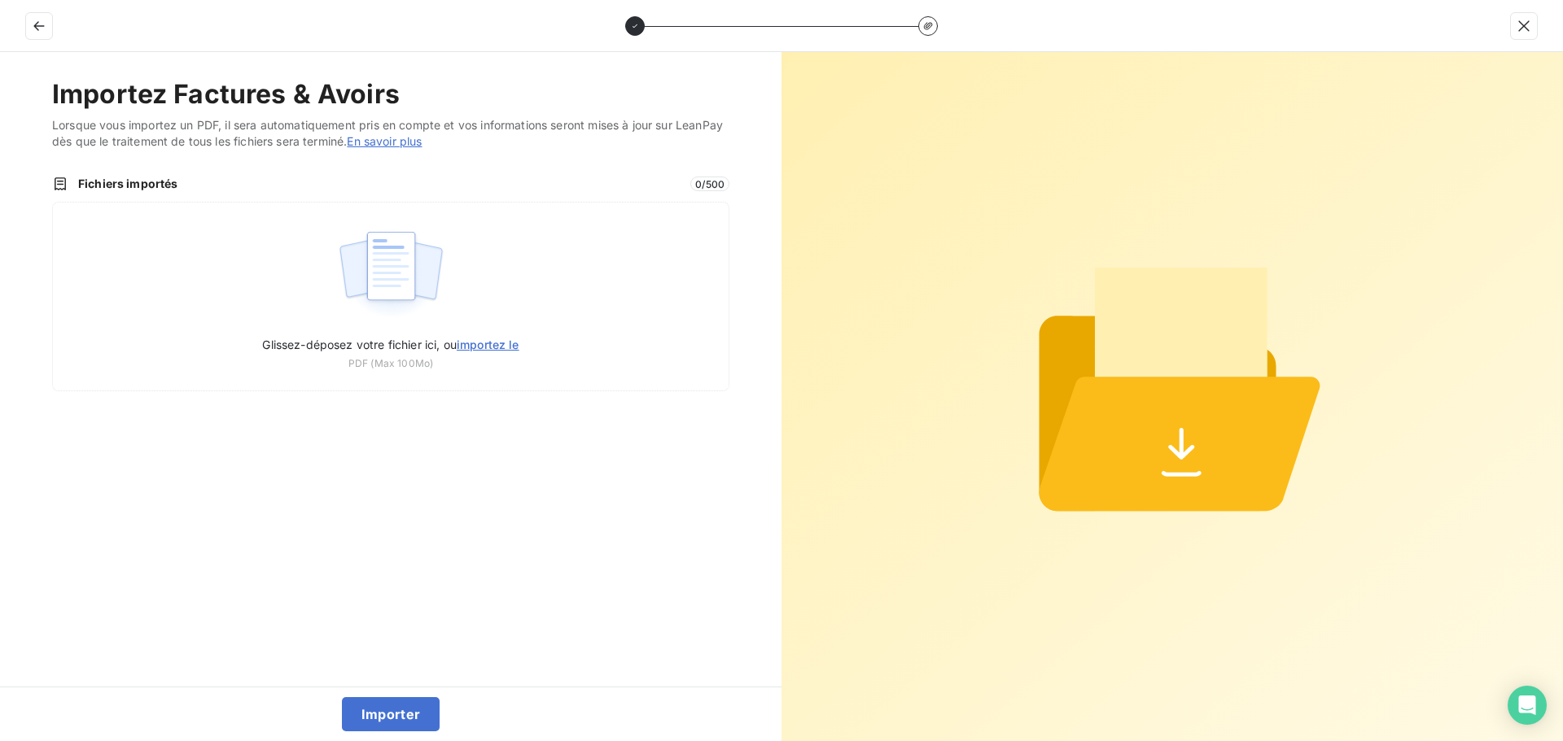
type input "C:\fakepath\FC39028.pdf"
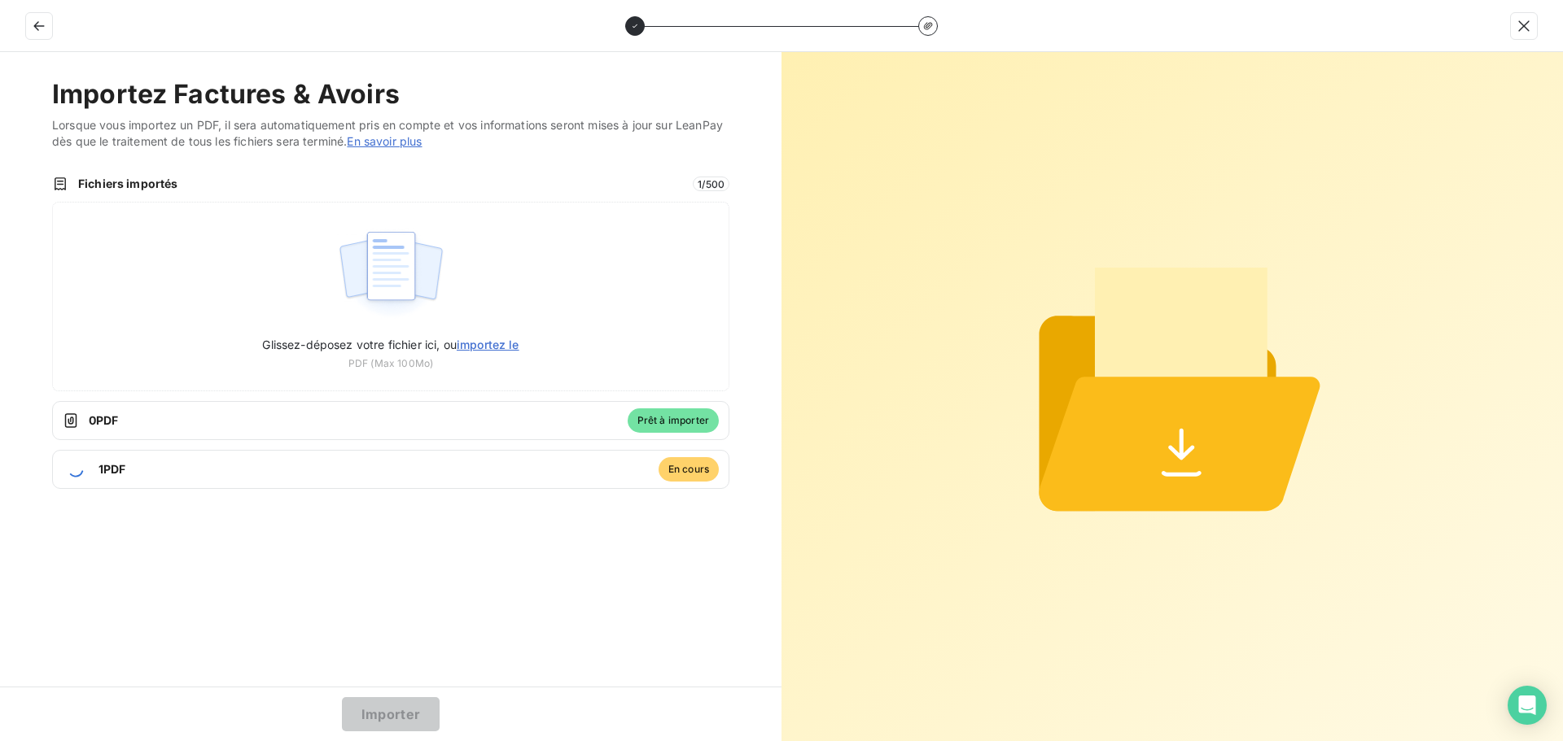
click at [386, 717] on button "Importer" at bounding box center [391, 714] width 98 height 34
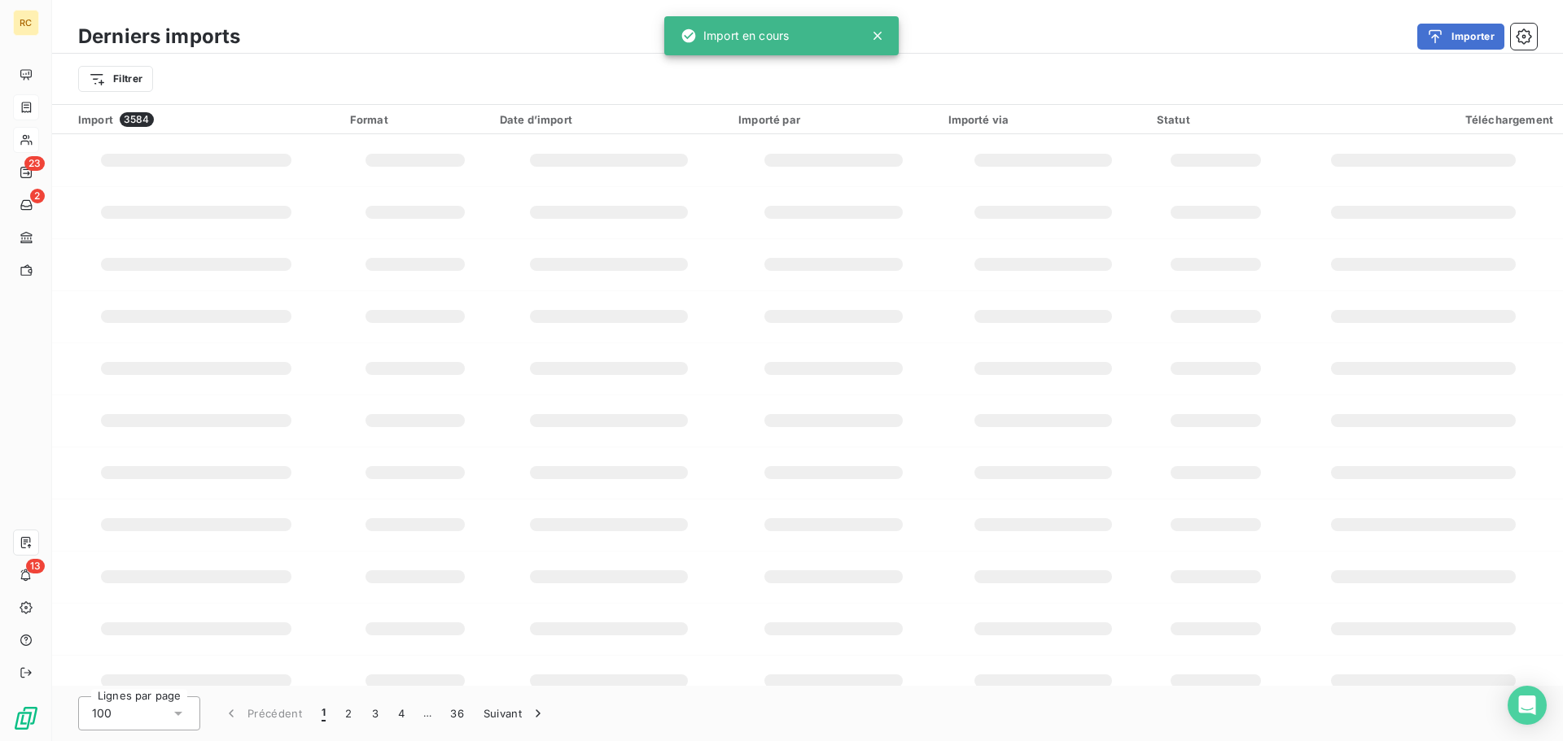
click at [386, 716] on div "Ajouter de nouvelles données Que souhaitez-vous importer ? Factures & Avoirs Im…" at bounding box center [781, 395] width 1484 height 655
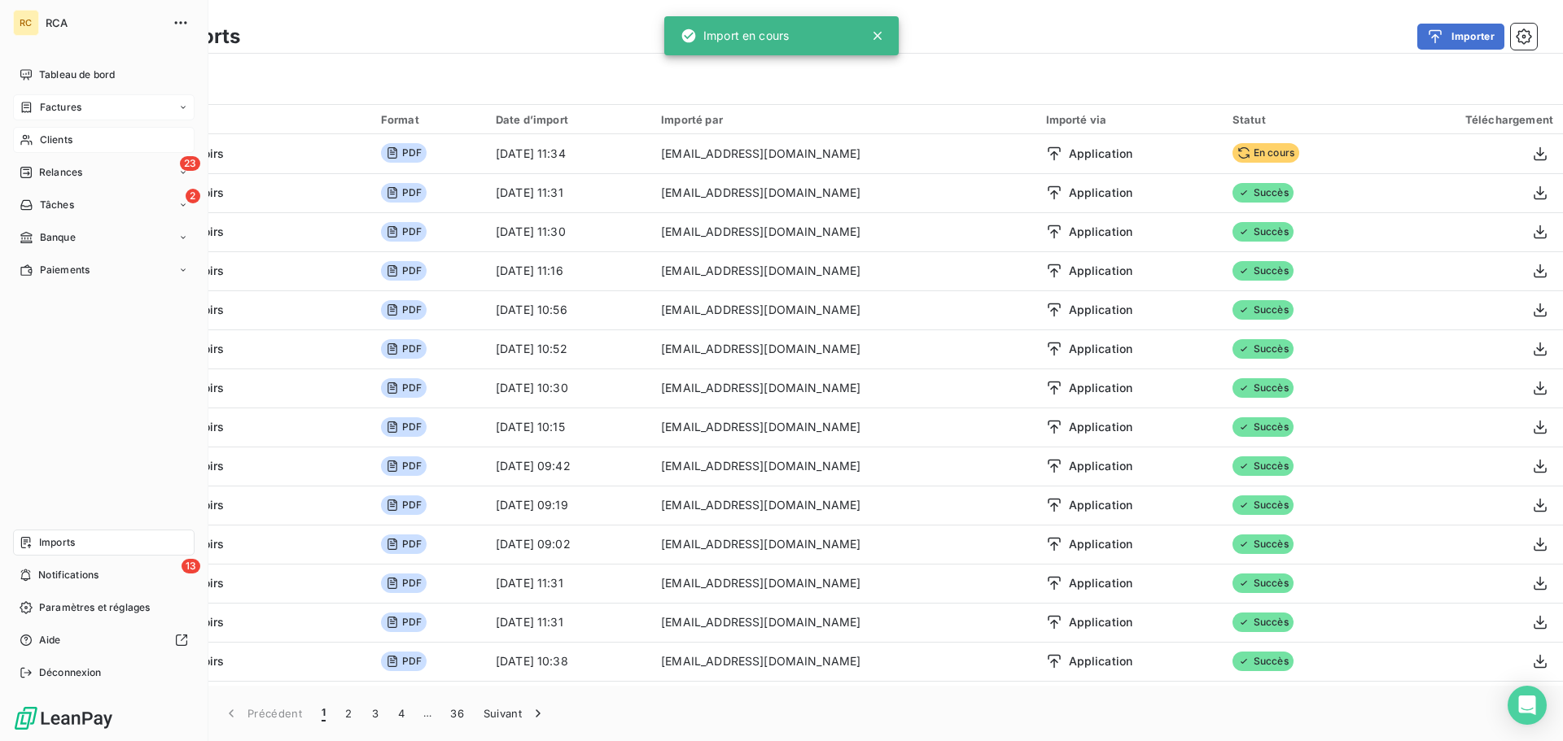
click at [41, 103] on span "Factures" at bounding box center [61, 107] width 42 height 15
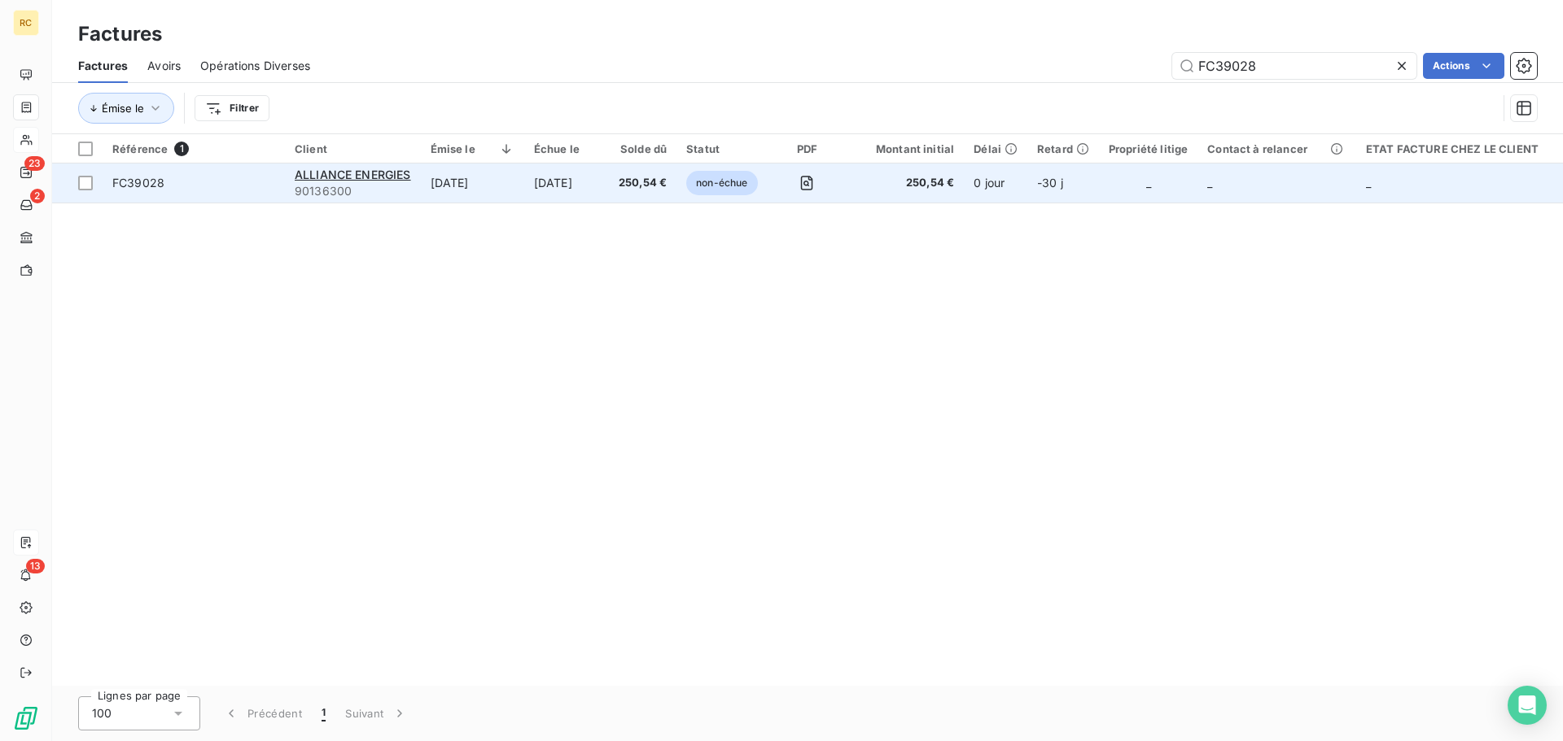
click at [146, 183] on span "FC39028" at bounding box center [138, 183] width 52 height 14
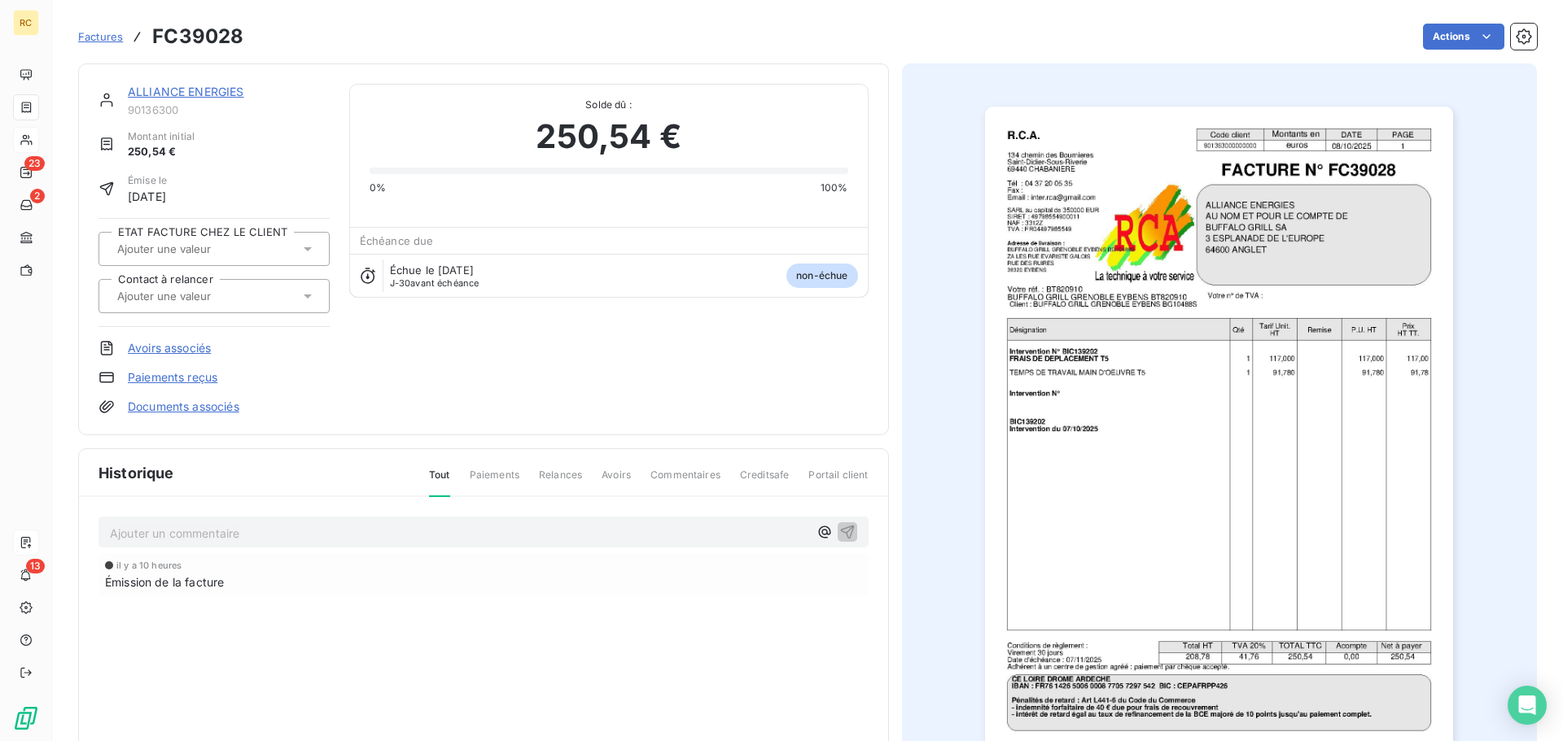
click at [191, 408] on link "Documents associés" at bounding box center [183, 407] width 111 height 16
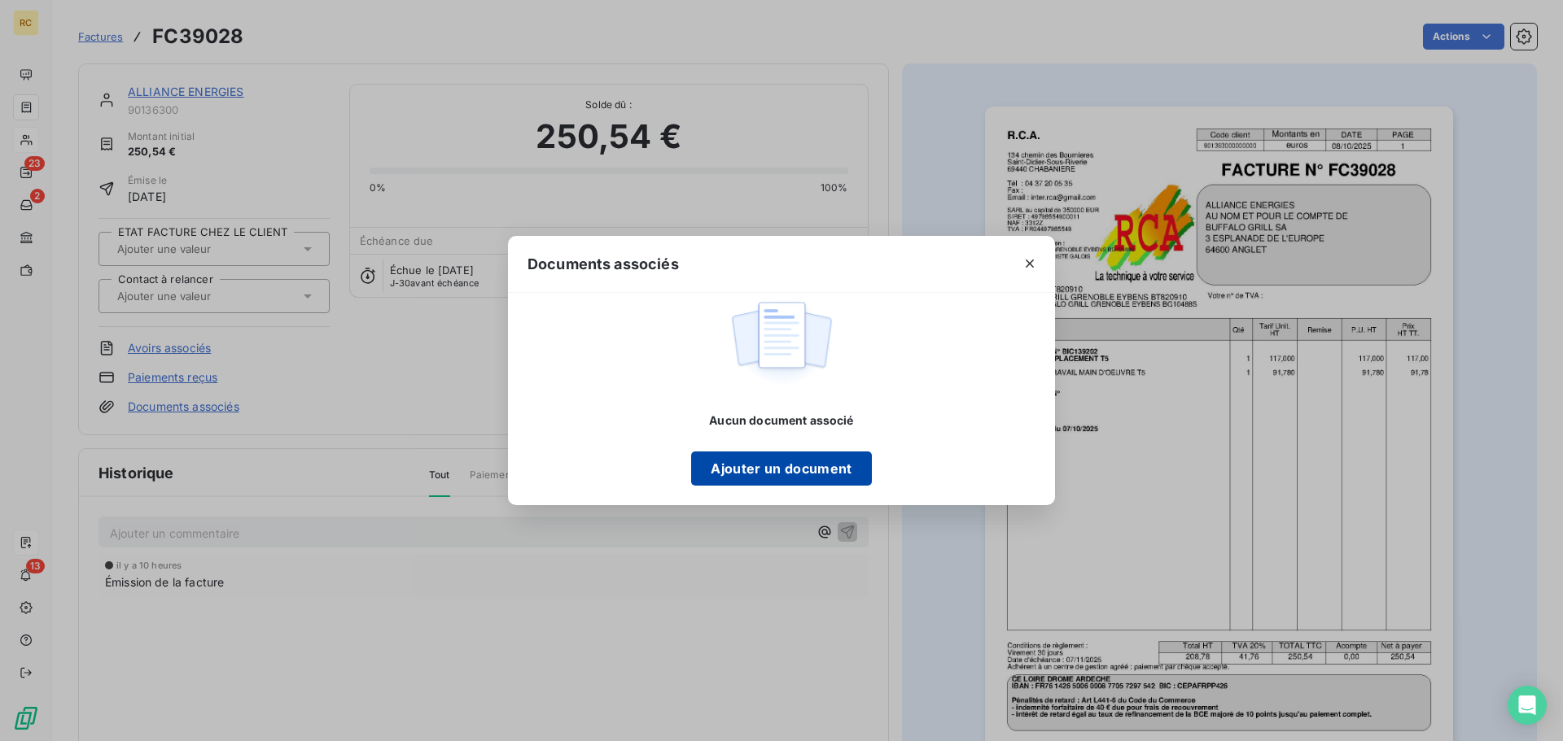
click at [767, 469] on button "Ajouter un document" at bounding box center [781, 469] width 180 height 34
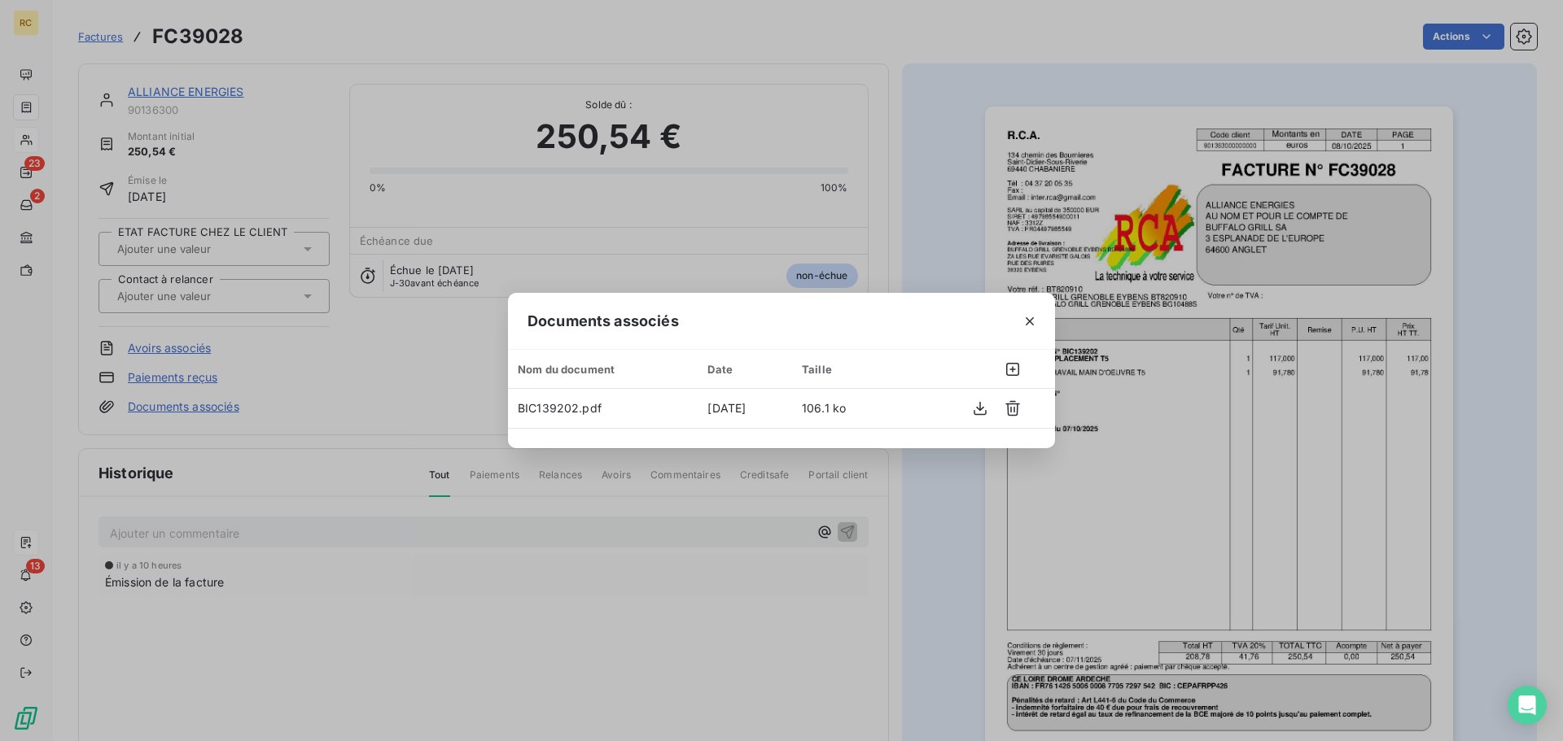
click at [415, 176] on div "Documents associés Nom du document Date Taille BIC139202.pdf [DATE] 106.1 ko" at bounding box center [781, 370] width 1563 height 741
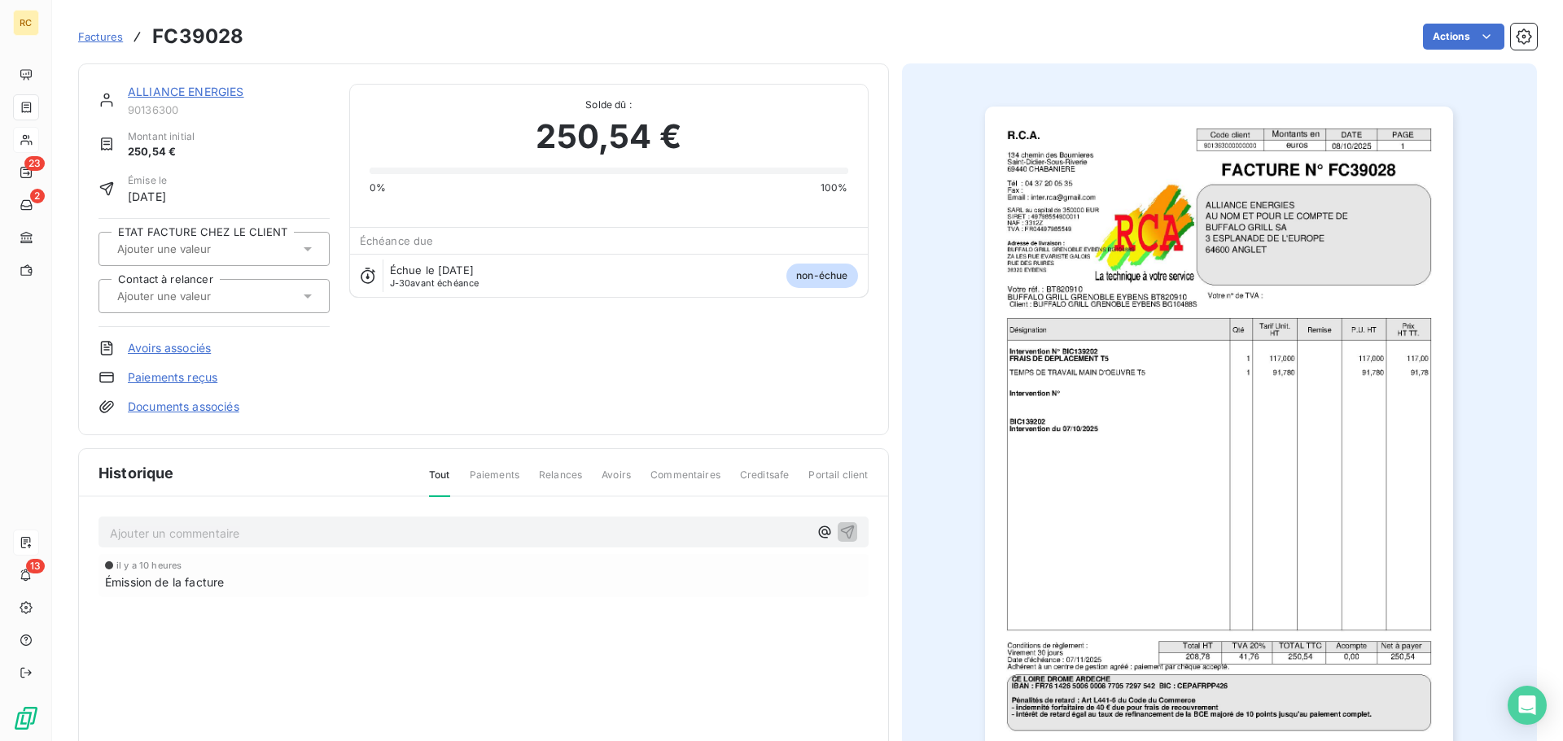
click at [391, 164] on div "0% 100%" at bounding box center [608, 178] width 479 height 34
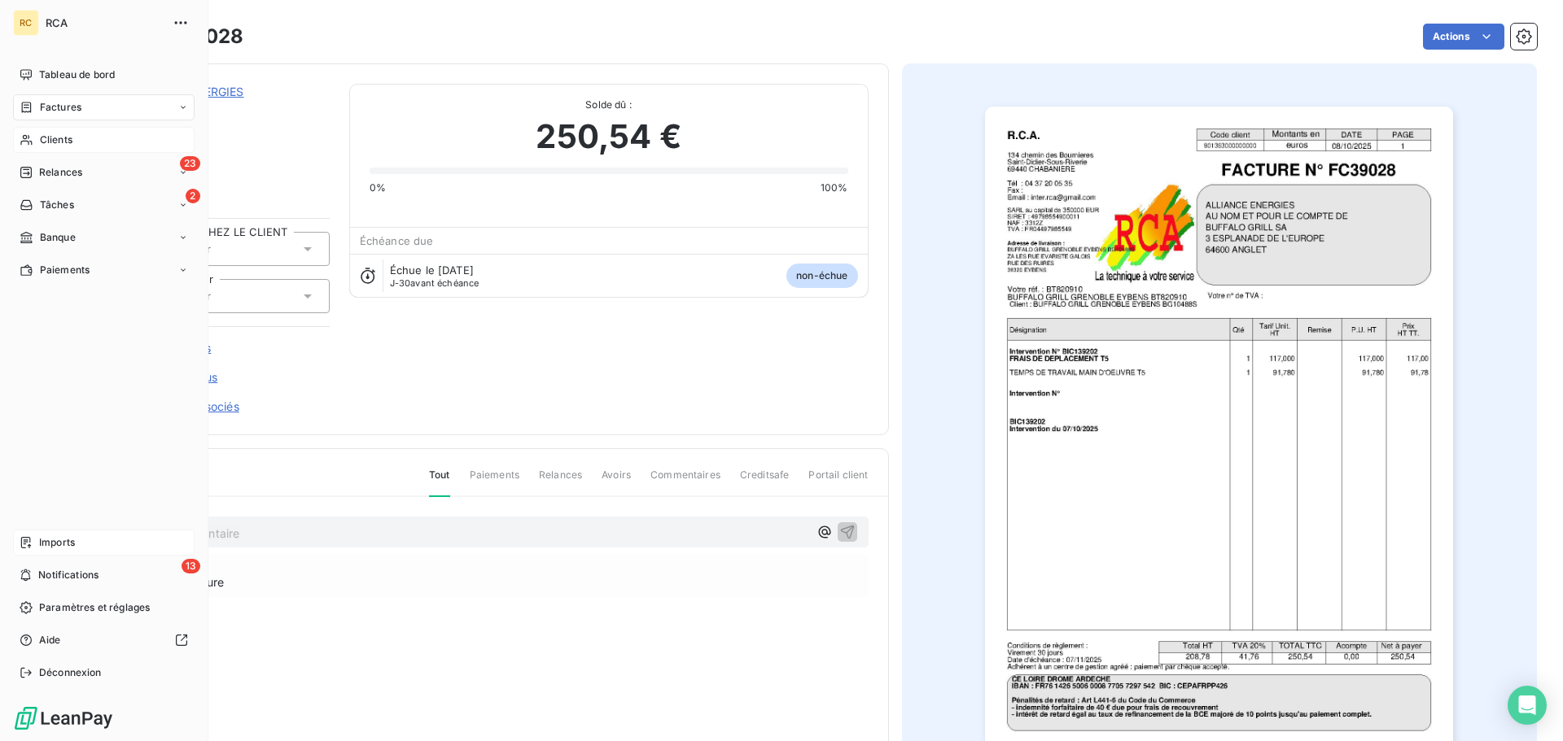
click at [28, 538] on icon at bounding box center [26, 542] width 10 height 11
